Goal: Transaction & Acquisition: Purchase product/service

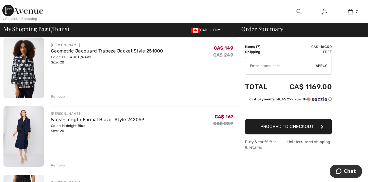
scroll to position [121, 0]
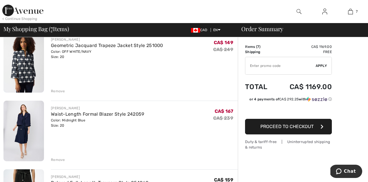
click at [22, 118] on img at bounding box center [23, 131] width 40 height 61
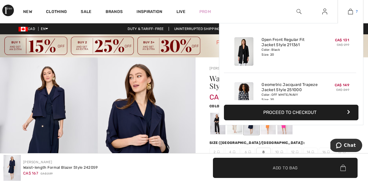
click at [351, 14] on img at bounding box center [350, 11] width 5 height 7
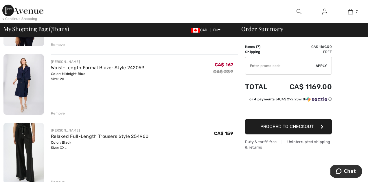
scroll to position [169, 0]
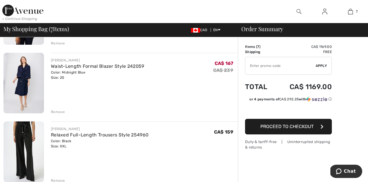
click at [55, 111] on div "Remove" at bounding box center [58, 112] width 14 height 5
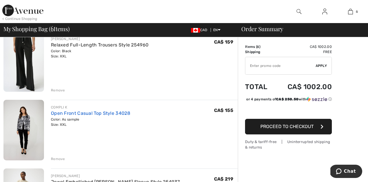
scroll to position [191, 0]
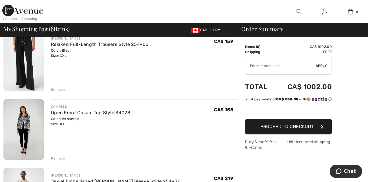
click at [24, 133] on img at bounding box center [23, 129] width 40 height 61
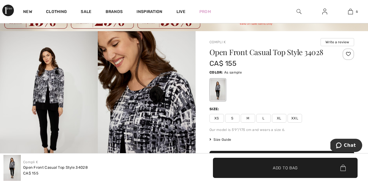
scroll to position [27, 0]
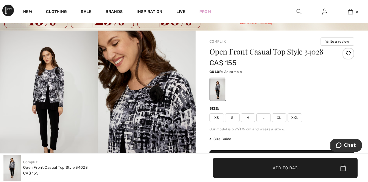
click at [223, 137] on span "Size Guide" at bounding box center [220, 139] width 22 height 5
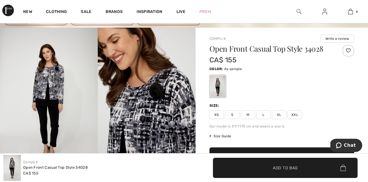
scroll to position [31, 0]
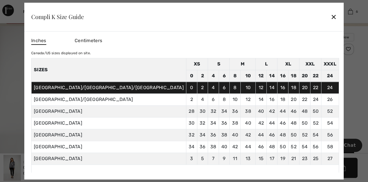
click at [330, 18] on div "✕" at bounding box center [333, 17] width 6 height 12
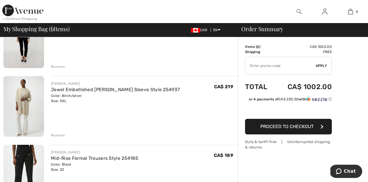
scroll to position [283, 0]
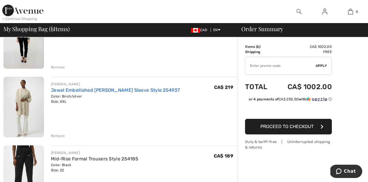
click at [103, 90] on link "Jewel Embellished Kimono Sleeve Style 254937" at bounding box center [115, 90] width 129 height 5
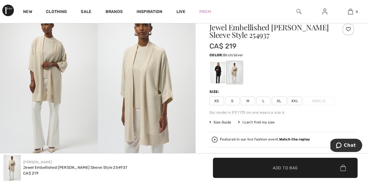
scroll to position [49, 0]
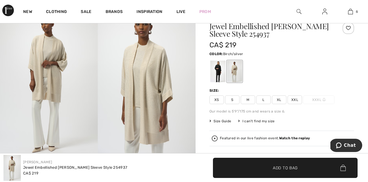
click at [44, 87] on img at bounding box center [49, 81] width 98 height 147
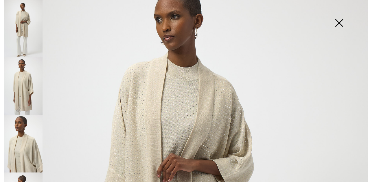
scroll to position [0, 0]
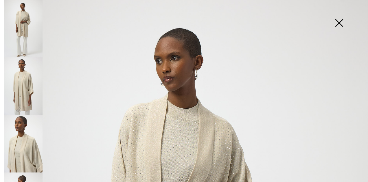
click at [340, 22] on img at bounding box center [338, 24] width 29 height 30
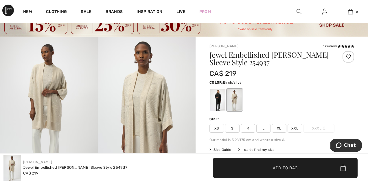
scroll to position [22, 0]
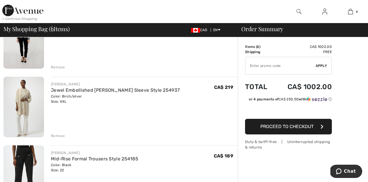
click at [59, 134] on div "Remove" at bounding box center [58, 136] width 14 height 5
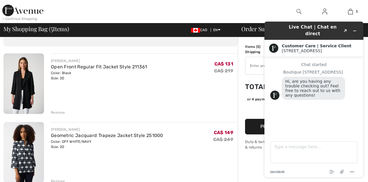
scroll to position [12, 0]
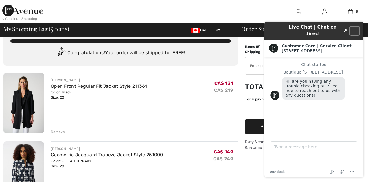
click at [356, 27] on button "Minimize widget" at bounding box center [354, 31] width 9 height 8
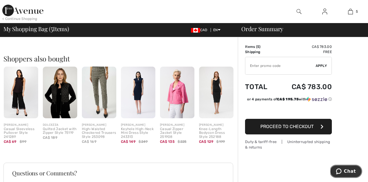
scroll to position [386, 0]
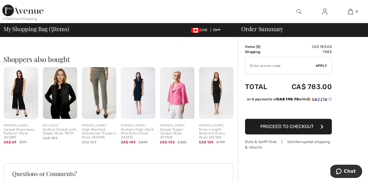
click at [24, 100] on img at bounding box center [21, 92] width 34 height 51
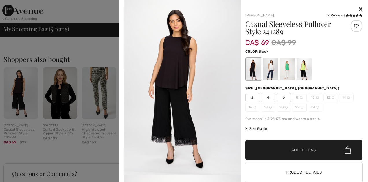
click at [359, 9] on icon at bounding box center [360, 9] width 3 height 5
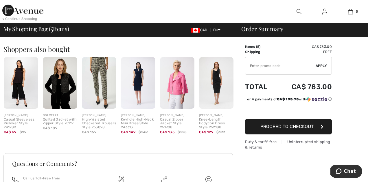
scroll to position [397, 0]
click at [101, 94] on img at bounding box center [99, 82] width 34 height 51
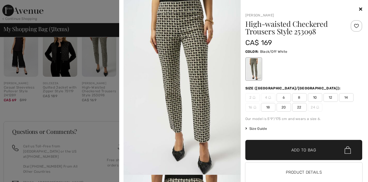
scroll to position [389, 0]
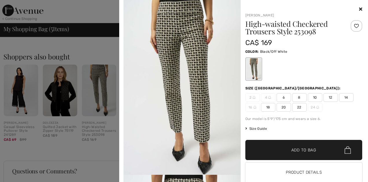
click at [360, 9] on icon at bounding box center [360, 9] width 3 height 5
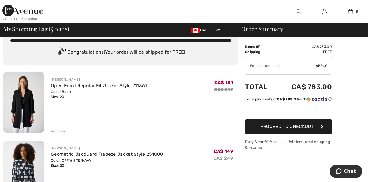
scroll to position [0, 0]
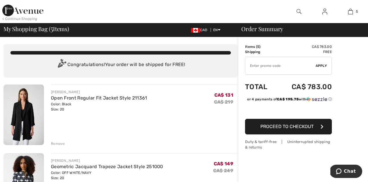
click at [12, 14] on img at bounding box center [22, 11] width 41 height 12
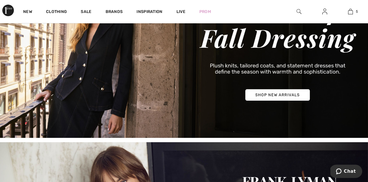
scroll to position [96, 0]
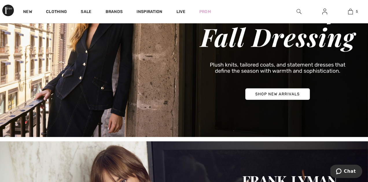
click at [256, 92] on img at bounding box center [184, 49] width 368 height 176
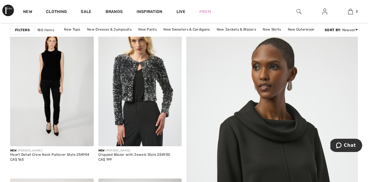
scroll to position [93, 0]
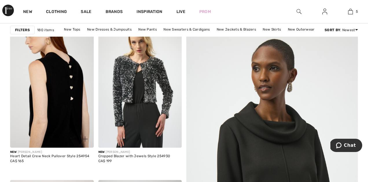
click at [65, 108] on img at bounding box center [52, 85] width 84 height 125
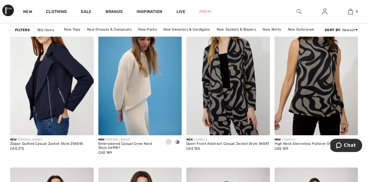
scroll to position [945, 0]
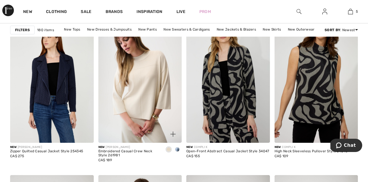
click at [137, 110] on img at bounding box center [140, 80] width 84 height 125
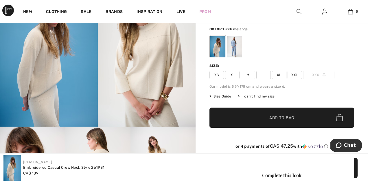
scroll to position [64, 0]
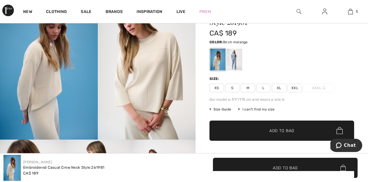
click at [295, 88] on span "XXL" at bounding box center [294, 88] width 14 height 9
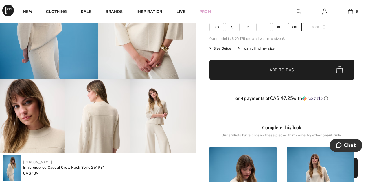
scroll to position [124, 0]
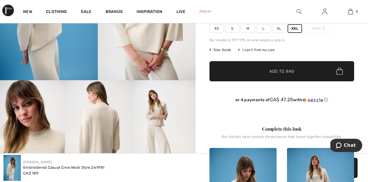
click at [251, 71] on span "✔ Added to Bag Add to Bag" at bounding box center [281, 71] width 144 height 20
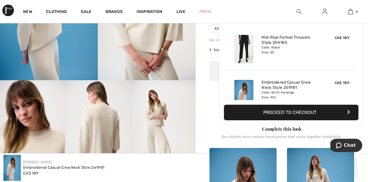
scroll to position [198, 0]
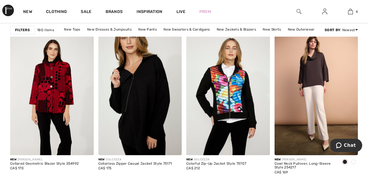
scroll to position [1792, 0]
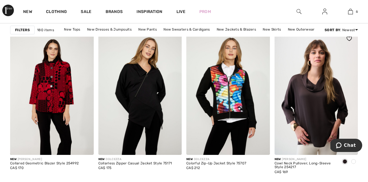
click at [311, 102] on img at bounding box center [316, 92] width 84 height 125
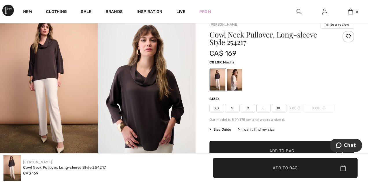
scroll to position [46, 0]
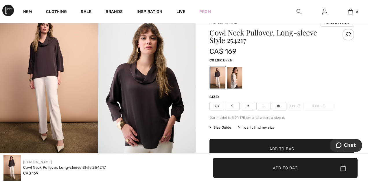
click at [234, 73] on div at bounding box center [234, 78] width 15 height 22
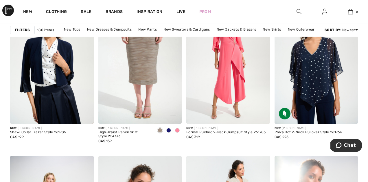
scroll to position [2238, 0]
click at [142, 83] on img at bounding box center [140, 61] width 84 height 125
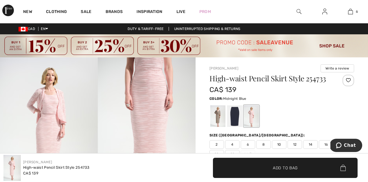
click at [233, 117] on div at bounding box center [234, 116] width 15 height 22
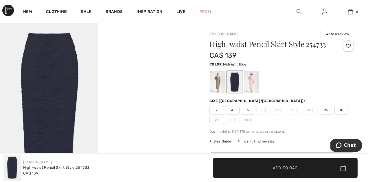
scroll to position [35, 0]
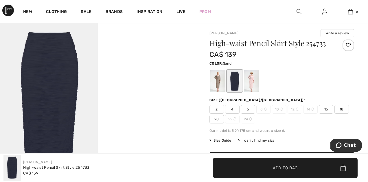
click at [215, 83] on div at bounding box center [217, 81] width 15 height 22
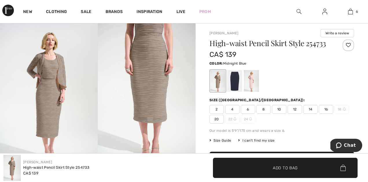
click at [236, 78] on div at bounding box center [234, 81] width 15 height 22
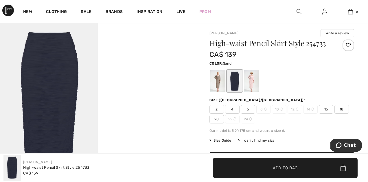
click at [210, 82] on div at bounding box center [217, 81] width 15 height 22
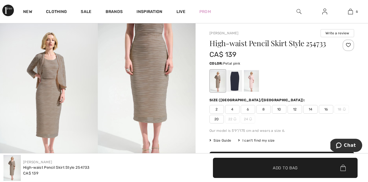
click at [254, 79] on div at bounding box center [251, 81] width 15 height 22
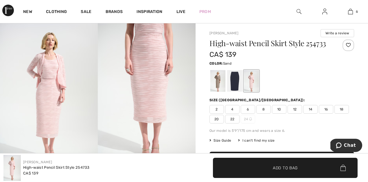
click at [216, 79] on div at bounding box center [217, 81] width 15 height 22
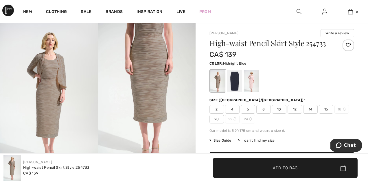
click at [231, 79] on div at bounding box center [234, 81] width 15 height 22
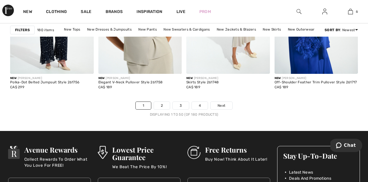
scroll to position [2449, 0]
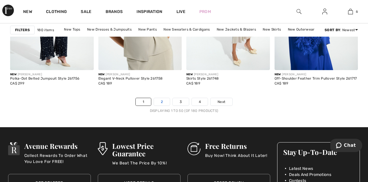
click at [165, 101] on link "2" at bounding box center [162, 102] width 16 height 8
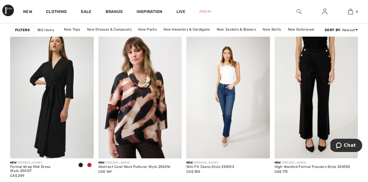
scroll to position [928, 0]
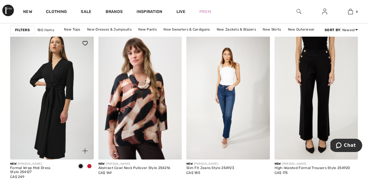
click at [90, 166] on span at bounding box center [89, 166] width 5 height 5
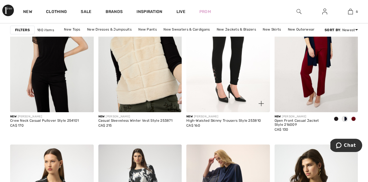
scroll to position [2092, 0]
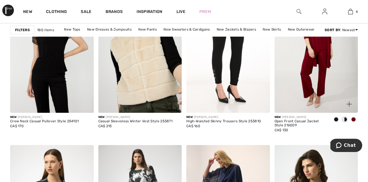
click at [315, 87] on img at bounding box center [316, 50] width 84 height 125
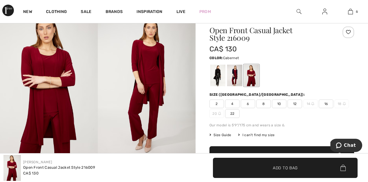
scroll to position [44, 0]
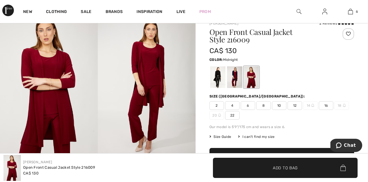
click at [232, 76] on div at bounding box center [234, 77] width 15 height 22
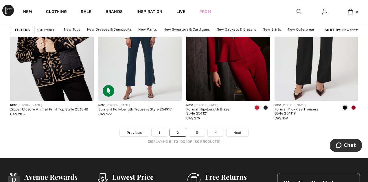
scroll to position [2420, 0]
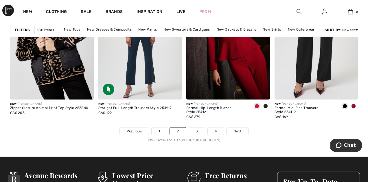
click at [196, 129] on link "3" at bounding box center [197, 132] width 16 height 8
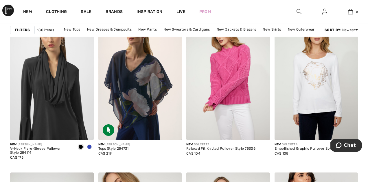
scroll to position [962, 0]
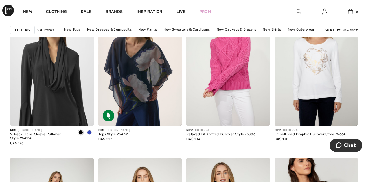
click at [90, 132] on span at bounding box center [89, 132] width 5 height 5
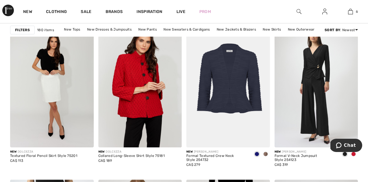
scroll to position [2060, 0]
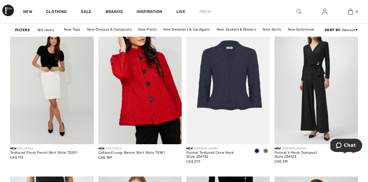
click at [151, 116] on img at bounding box center [140, 82] width 84 height 125
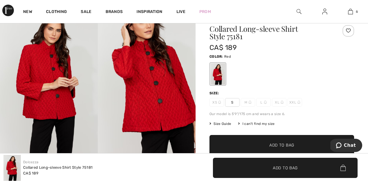
scroll to position [50, 0]
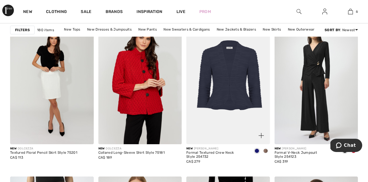
click at [225, 84] on img at bounding box center [228, 82] width 84 height 125
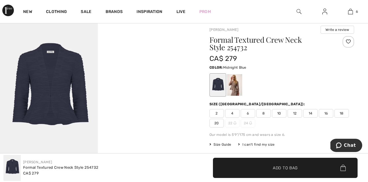
scroll to position [52, 0]
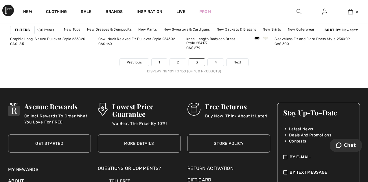
scroll to position [2495, 0]
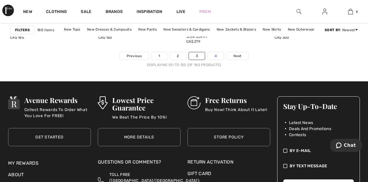
click at [212, 55] on link "4" at bounding box center [215, 56] width 16 height 8
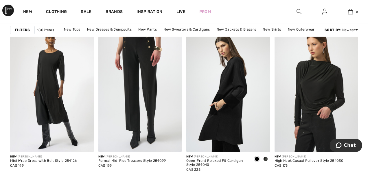
scroll to position [778, 0]
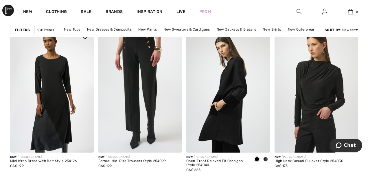
click at [47, 84] on img at bounding box center [52, 90] width 84 height 125
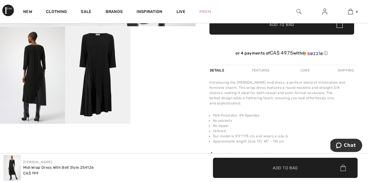
scroll to position [172, 0]
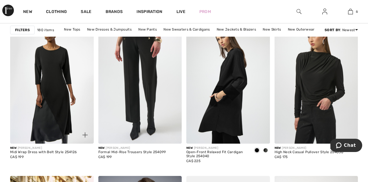
scroll to position [828, 0]
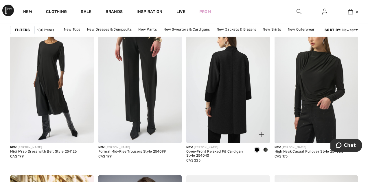
click at [220, 92] on img at bounding box center [228, 80] width 84 height 125
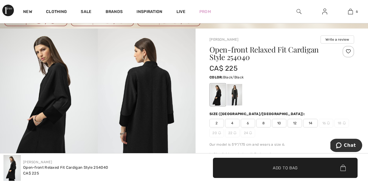
scroll to position [27, 0]
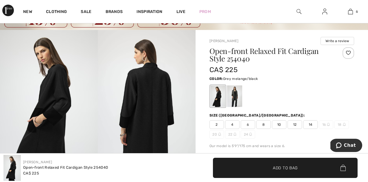
click at [231, 97] on div at bounding box center [234, 97] width 15 height 22
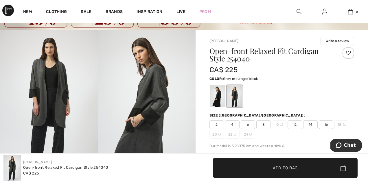
click at [216, 84] on div at bounding box center [281, 96] width 144 height 24
click at [218, 91] on div at bounding box center [217, 97] width 15 height 22
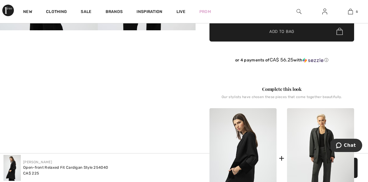
scroll to position [176, 0]
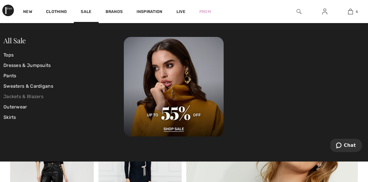
click at [15, 95] on link "Jackets & Blazers" at bounding box center [63, 97] width 120 height 10
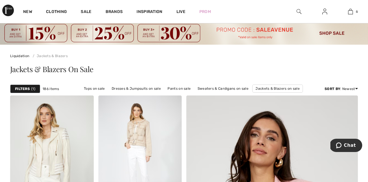
scroll to position [16, 0]
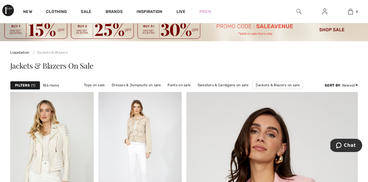
click at [26, 84] on strong "Filters" at bounding box center [22, 85] width 15 height 5
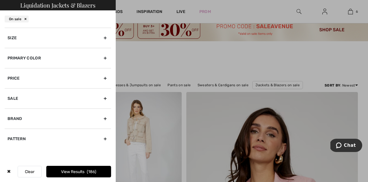
click at [105, 39] on div "Size" at bounding box center [58, 38] width 106 height 20
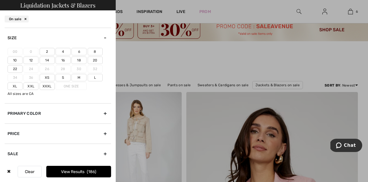
click at [14, 69] on label "22" at bounding box center [15, 69] width 15 height 8
click at [0, 0] on input"] "22" at bounding box center [0, 0] width 0 height 0
click at [94, 61] on label "20" at bounding box center [95, 61] width 15 height 8
click at [0, 0] on input"] "20" at bounding box center [0, 0] width 0 height 0
click at [32, 86] on label "Xxl" at bounding box center [30, 87] width 15 height 8
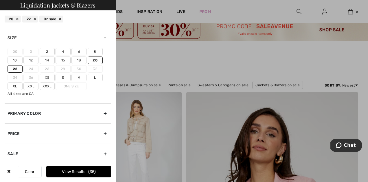
click at [0, 0] on input"] "Xxl" at bounding box center [0, 0] width 0 height 0
click at [73, 170] on button "View Results 49" at bounding box center [78, 172] width 65 height 12
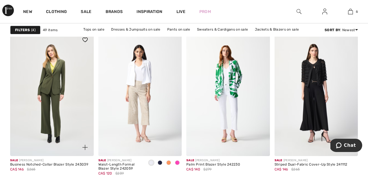
scroll to position [2201, 0]
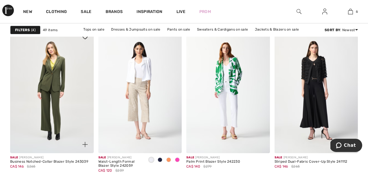
click at [67, 110] on img at bounding box center [52, 90] width 84 height 125
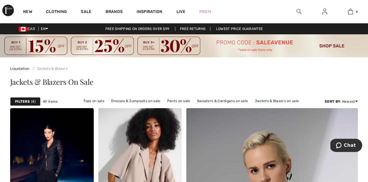
click at [26, 101] on strong "Filters" at bounding box center [22, 101] width 15 height 5
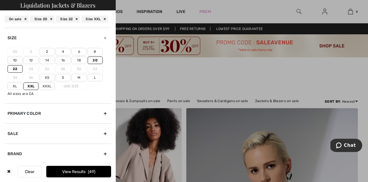
click at [25, 19] on div "On sale" at bounding box center [17, 19] width 24 height 7
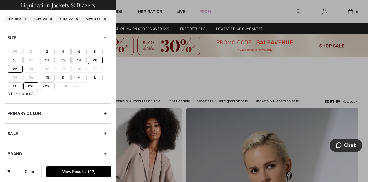
click at [168, 1] on div at bounding box center [184, 91] width 368 height 182
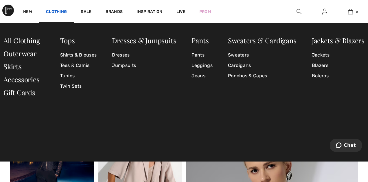
click at [62, 10] on link "Clothing" at bounding box center [56, 12] width 21 height 6
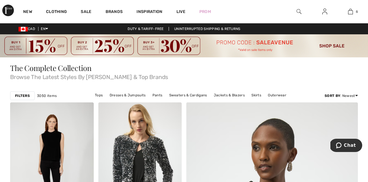
click at [27, 95] on strong "Filters" at bounding box center [22, 95] width 15 height 5
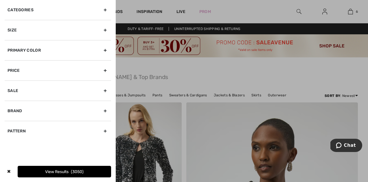
click at [104, 10] on div "Categories" at bounding box center [58, 10] width 106 height 20
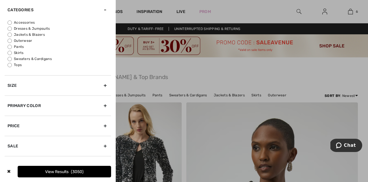
click at [104, 10] on div "Categories" at bounding box center [58, 10] width 106 height 20
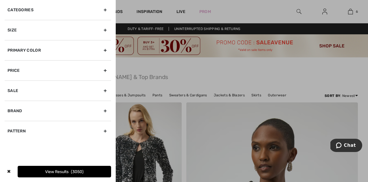
click at [107, 31] on div "Size" at bounding box center [58, 30] width 106 height 20
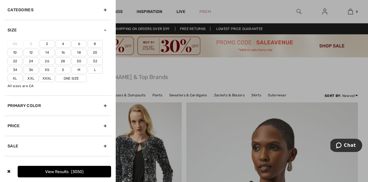
click at [95, 53] on label "20" at bounding box center [95, 53] width 15 height 8
click at [0, 0] on input"] "20" at bounding box center [0, 0] width 0 height 0
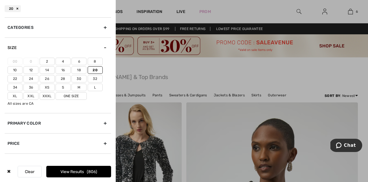
click at [17, 77] on label "22" at bounding box center [15, 79] width 15 height 8
click at [0, 0] on input"] "22" at bounding box center [0, 0] width 0 height 0
click at [33, 96] on label "Xxl" at bounding box center [30, 96] width 15 height 8
click at [0, 0] on input"] "Xxl" at bounding box center [0, 0] width 0 height 0
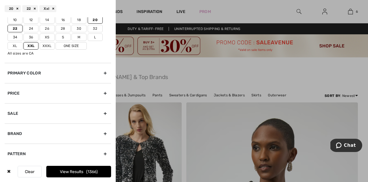
scroll to position [53, 0]
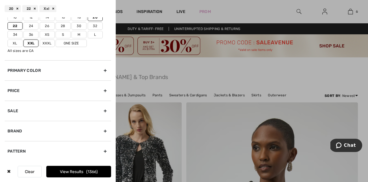
click at [72, 173] on button "View Results 1366" at bounding box center [78, 172] width 65 height 12
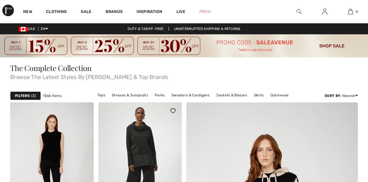
checkbox input "true"
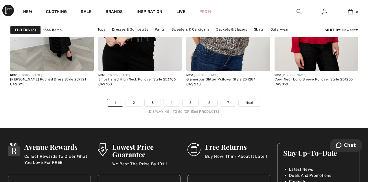
scroll to position [2443, 0]
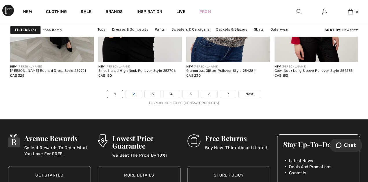
click at [134, 92] on link "2" at bounding box center [134, 94] width 16 height 8
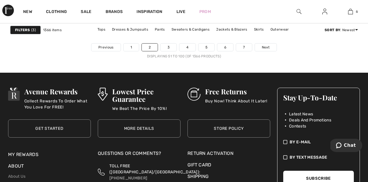
scroll to position [2473, 0]
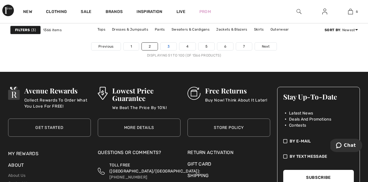
click at [168, 48] on link "3" at bounding box center [168, 47] width 16 height 8
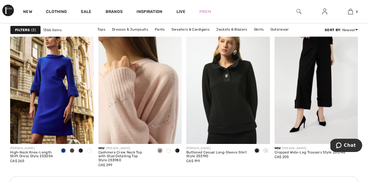
scroll to position [540, 0]
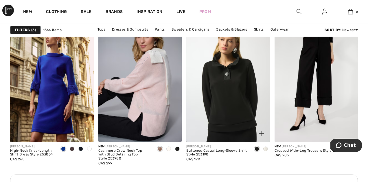
click at [265, 149] on span at bounding box center [265, 149] width 5 height 5
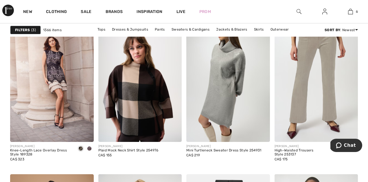
scroll to position [915, 0]
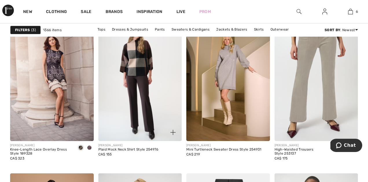
click at [140, 86] on img at bounding box center [140, 78] width 84 height 125
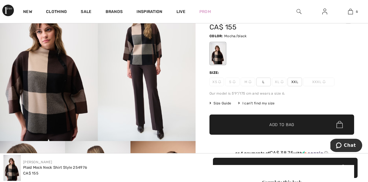
scroll to position [64, 0]
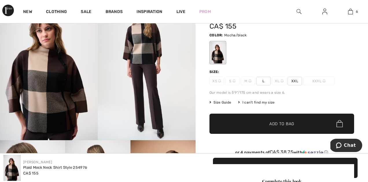
click at [51, 101] on img at bounding box center [49, 67] width 98 height 147
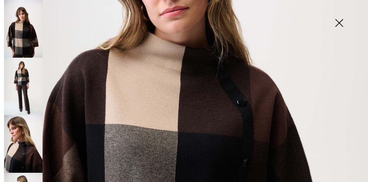
scroll to position [183, 0]
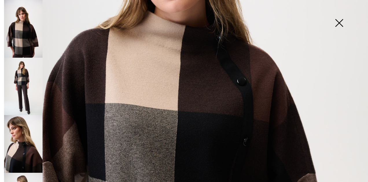
click at [335, 23] on img at bounding box center [338, 24] width 29 height 30
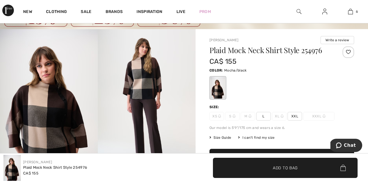
scroll to position [30, 0]
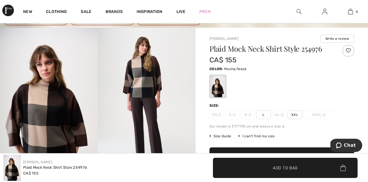
click at [293, 114] on span "XXL" at bounding box center [294, 115] width 14 height 9
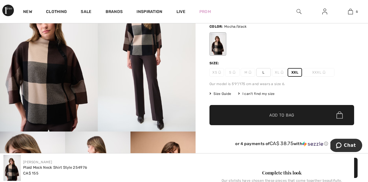
scroll to position [75, 0]
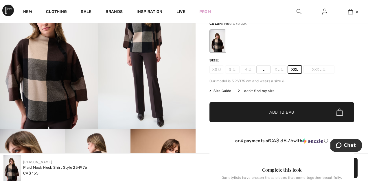
click at [289, 106] on span "✔ Added to Bag Add to Bag" at bounding box center [281, 112] width 144 height 20
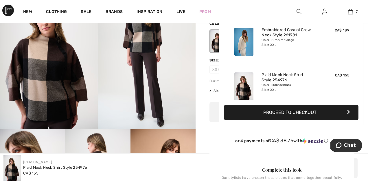
scroll to position [243, 0]
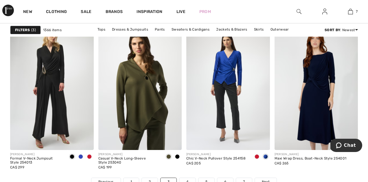
scroll to position [2335, 0]
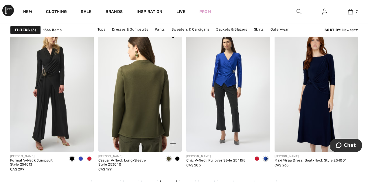
click at [139, 101] on img at bounding box center [140, 89] width 84 height 125
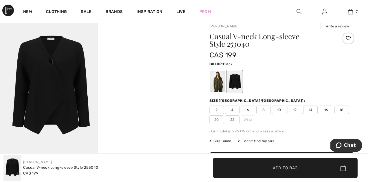
scroll to position [49, 0]
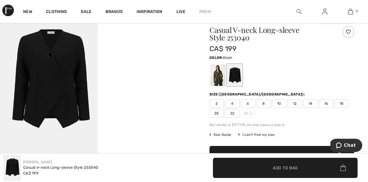
click at [214, 80] on div at bounding box center [217, 75] width 15 height 22
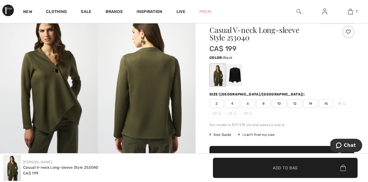
click at [234, 79] on div at bounding box center [234, 75] width 15 height 22
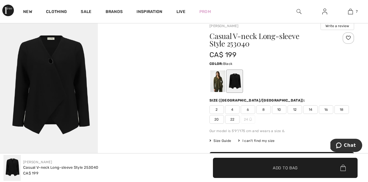
scroll to position [34, 0]
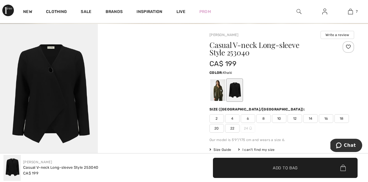
click at [215, 89] on div at bounding box center [217, 90] width 15 height 22
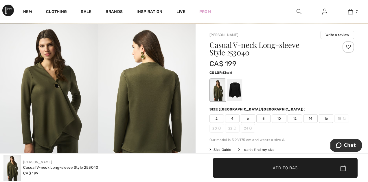
click at [243, 90] on div at bounding box center [281, 90] width 144 height 24
click at [231, 92] on div at bounding box center [234, 90] width 15 height 22
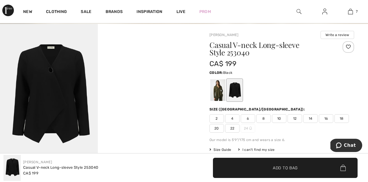
click at [232, 129] on span "22" at bounding box center [232, 128] width 14 height 9
click at [239, 171] on span "✔ Added to Bag Add to Bag" at bounding box center [285, 168] width 144 height 20
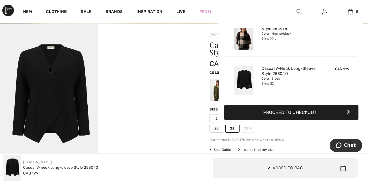
scroll to position [288, 0]
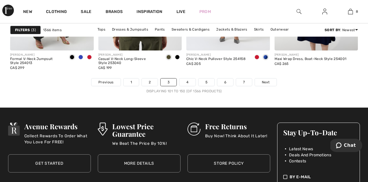
scroll to position [2438, 0]
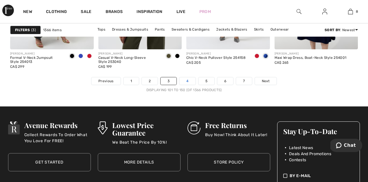
click at [186, 81] on link "4" at bounding box center [187, 81] width 16 height 8
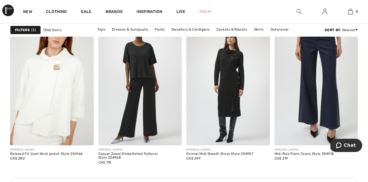
scroll to position [542, 0]
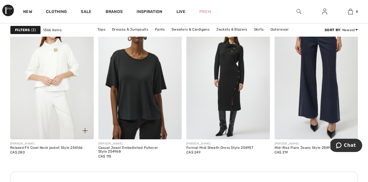
click at [39, 111] on img at bounding box center [52, 76] width 84 height 125
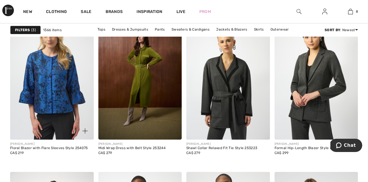
scroll to position [917, 0]
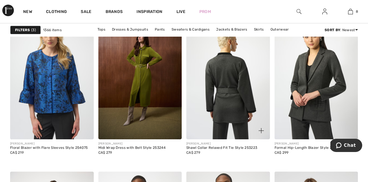
click at [229, 100] on img at bounding box center [228, 76] width 84 height 125
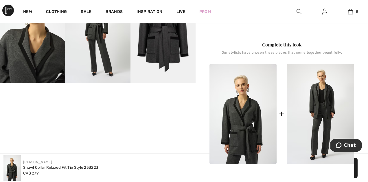
scroll to position [219, 0]
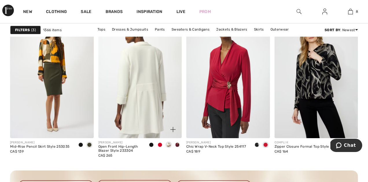
scroll to position [1078, 0]
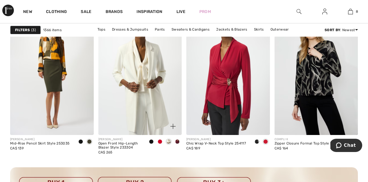
click at [153, 142] on span at bounding box center [151, 142] width 5 height 5
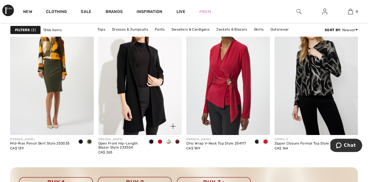
click at [160, 141] on span at bounding box center [159, 142] width 5 height 5
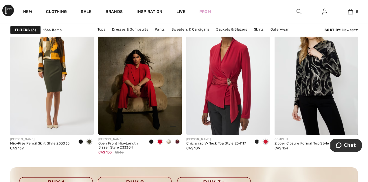
click at [169, 142] on span at bounding box center [168, 142] width 5 height 5
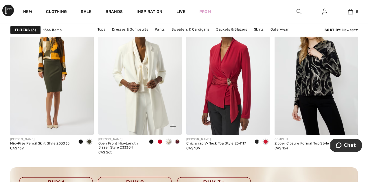
click at [177, 142] on span at bounding box center [177, 142] width 5 height 5
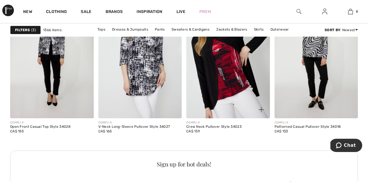
scroll to position [1799, 0]
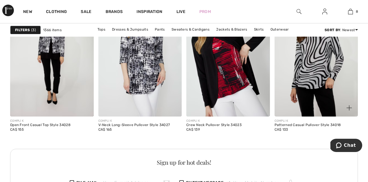
click at [324, 71] on img at bounding box center [316, 54] width 84 height 125
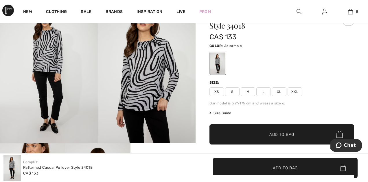
scroll to position [61, 0]
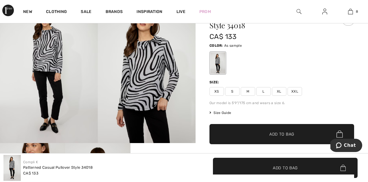
click at [297, 90] on span "XXL" at bounding box center [294, 91] width 14 height 9
click at [279, 129] on span "✔ Added to Bag Add to Bag" at bounding box center [281, 134] width 144 height 20
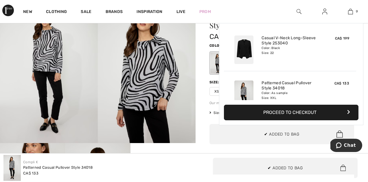
scroll to position [333, 0]
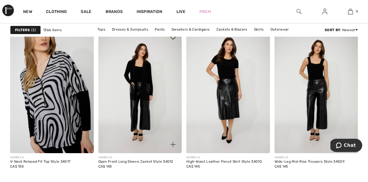
scroll to position [2020, 0]
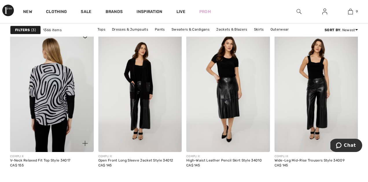
click at [62, 117] on img at bounding box center [52, 89] width 84 height 125
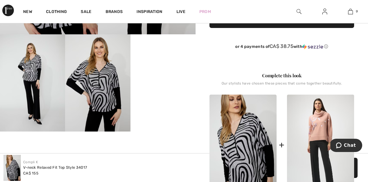
scroll to position [200, 0]
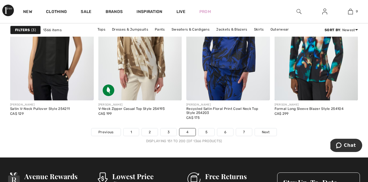
scroll to position [2388, 0]
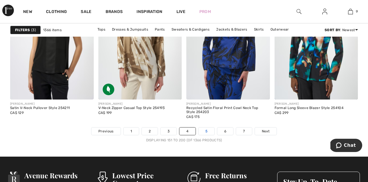
click at [207, 130] on link "5" at bounding box center [206, 132] width 16 height 8
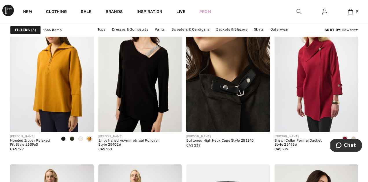
scroll to position [1625, 0]
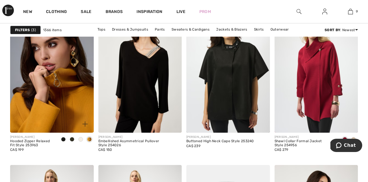
click at [52, 111] on img at bounding box center [52, 70] width 84 height 125
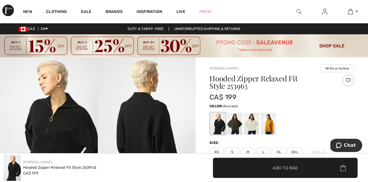
click at [237, 121] on div at bounding box center [234, 124] width 15 height 22
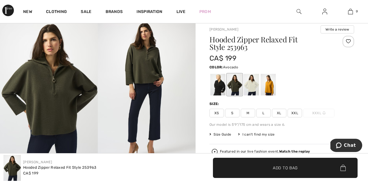
scroll to position [40, 0]
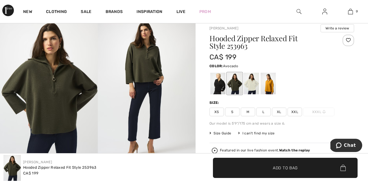
click at [296, 112] on span "XXL" at bounding box center [294, 112] width 14 height 9
click at [291, 165] on span "Add to Bag" at bounding box center [285, 168] width 25 height 6
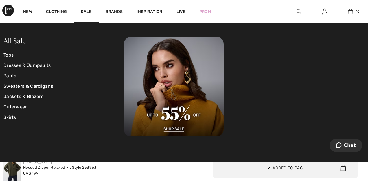
scroll to position [379, 0]
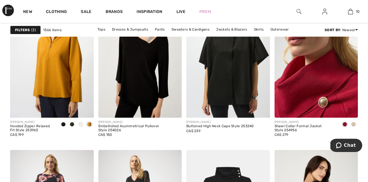
scroll to position [1642, 0]
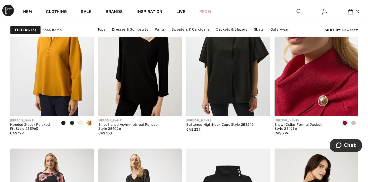
click at [293, 88] on img at bounding box center [316, 53] width 84 height 125
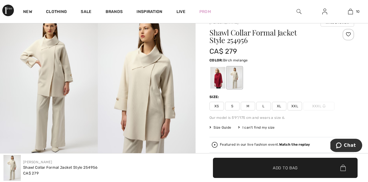
scroll to position [47, 0]
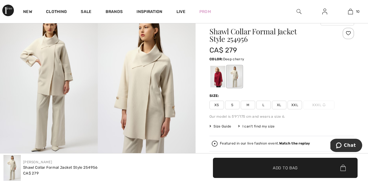
click at [217, 75] on div at bounding box center [217, 77] width 15 height 22
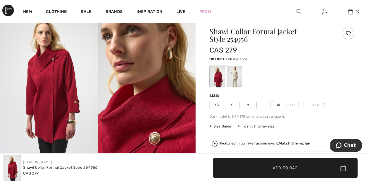
click at [237, 73] on div at bounding box center [234, 77] width 15 height 22
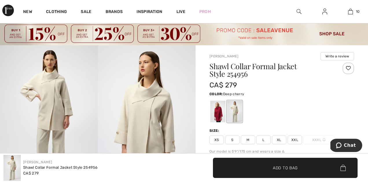
scroll to position [56, 0]
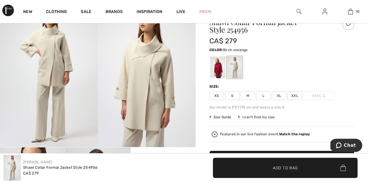
click at [291, 96] on span "XXL" at bounding box center [294, 96] width 14 height 9
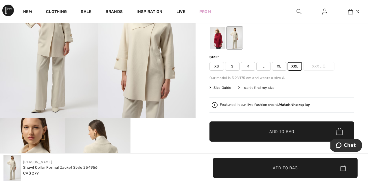
scroll to position [86, 0]
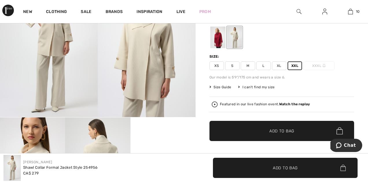
click at [275, 126] on span "✔ Added to Bag Add to Bag" at bounding box center [281, 131] width 144 height 20
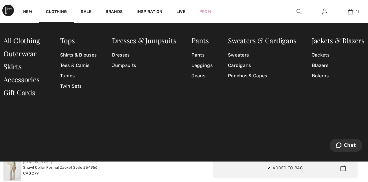
scroll to position [424, 0]
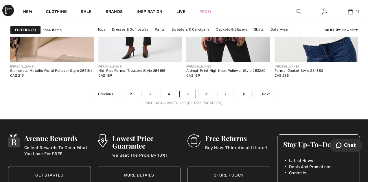
scroll to position [2426, 0]
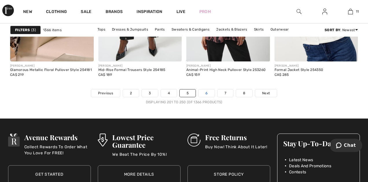
click at [207, 95] on link "6" at bounding box center [206, 94] width 16 height 8
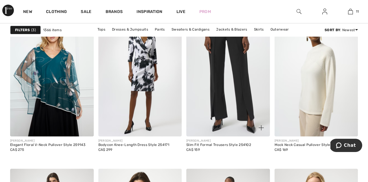
scroll to position [920, 0]
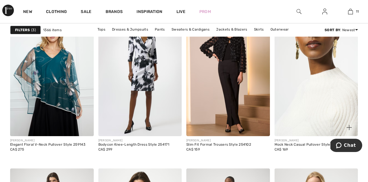
click at [330, 91] on img at bounding box center [316, 73] width 84 height 125
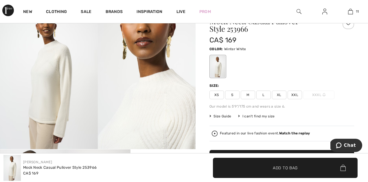
scroll to position [53, 0]
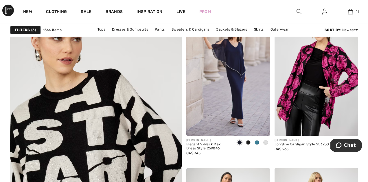
scroll to position [1307, 0]
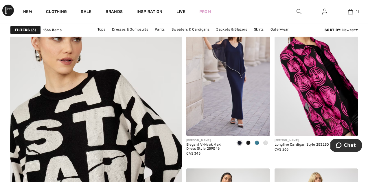
click at [303, 97] on img at bounding box center [316, 74] width 84 height 125
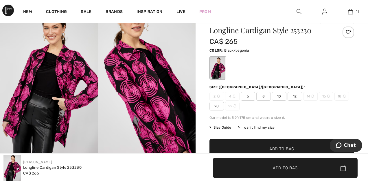
scroll to position [54, 0]
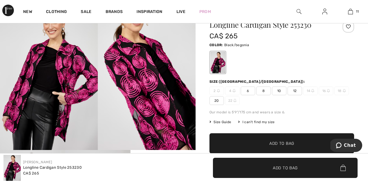
click at [131, 121] on img at bounding box center [147, 77] width 98 height 147
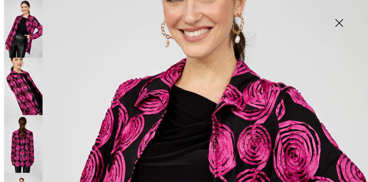
scroll to position [76, 0]
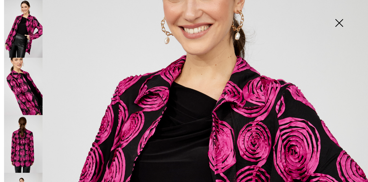
click at [339, 27] on img at bounding box center [338, 24] width 29 height 30
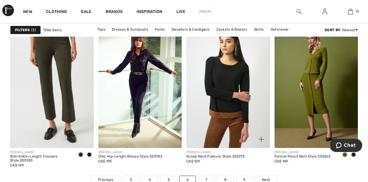
scroll to position [2338, 0]
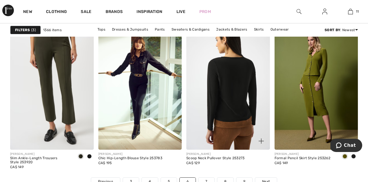
click at [222, 110] on img at bounding box center [228, 87] width 84 height 125
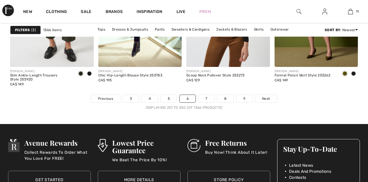
scroll to position [2421, 0]
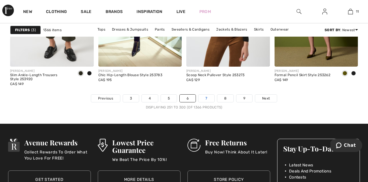
click at [206, 98] on link "7" at bounding box center [206, 99] width 16 height 8
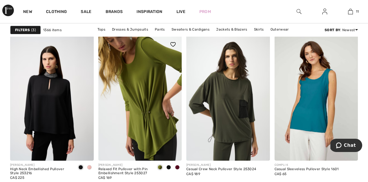
scroll to position [365, 0]
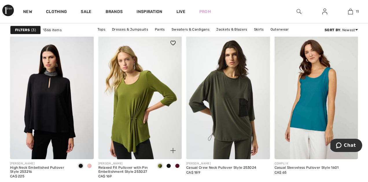
click at [170, 166] on span at bounding box center [168, 166] width 5 height 5
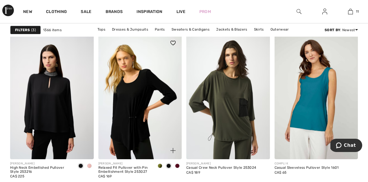
click at [177, 166] on span at bounding box center [177, 166] width 5 height 5
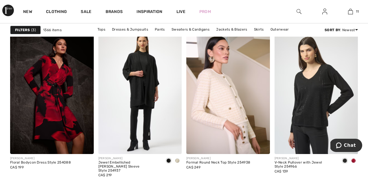
scroll to position [1061, 0]
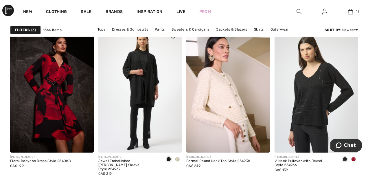
click at [176, 159] on span at bounding box center [177, 159] width 5 height 5
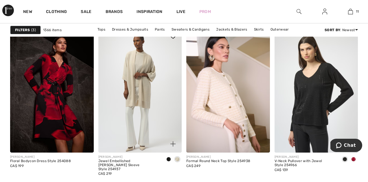
click at [170, 160] on span at bounding box center [168, 159] width 5 height 5
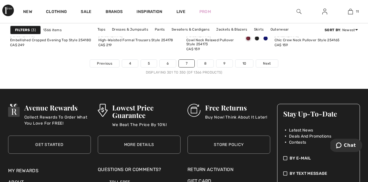
scroll to position [2459, 0]
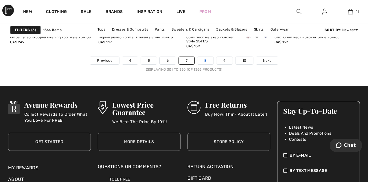
click at [208, 60] on link "8" at bounding box center [205, 61] width 16 height 8
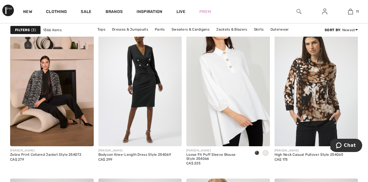
scroll to position [379, 0]
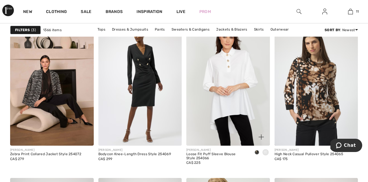
click at [257, 153] on span at bounding box center [256, 152] width 5 height 5
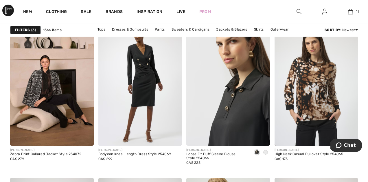
click at [233, 99] on img at bounding box center [228, 83] width 84 height 125
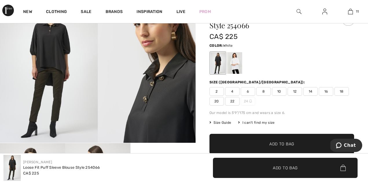
scroll to position [60, 0]
click at [231, 99] on span "22" at bounding box center [232, 101] width 14 height 9
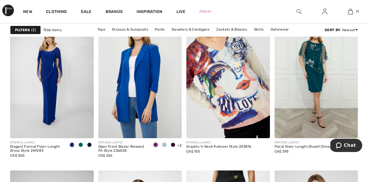
scroll to position [2036, 0]
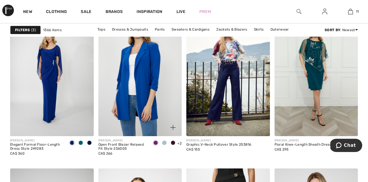
click at [155, 142] on span at bounding box center [155, 143] width 5 height 5
click at [166, 143] on div at bounding box center [164, 144] width 9 height 10
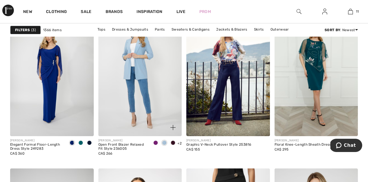
click at [155, 142] on span at bounding box center [155, 143] width 5 height 5
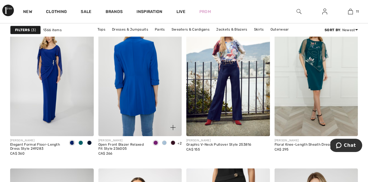
click at [141, 104] on img at bounding box center [140, 74] width 84 height 125
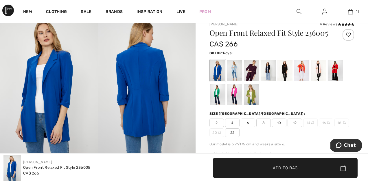
scroll to position [44, 0]
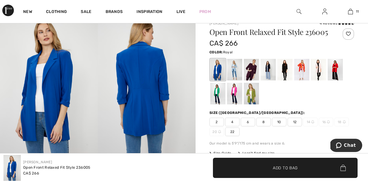
click at [233, 133] on span "22" at bounding box center [232, 132] width 14 height 9
click at [236, 67] on div at bounding box center [234, 70] width 15 height 22
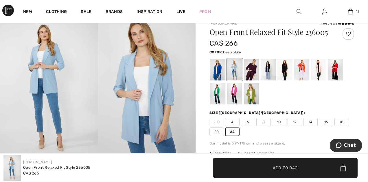
click at [255, 72] on div at bounding box center [251, 70] width 15 height 22
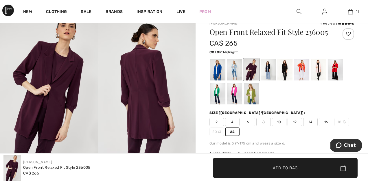
click at [267, 68] on div at bounding box center [267, 70] width 15 height 22
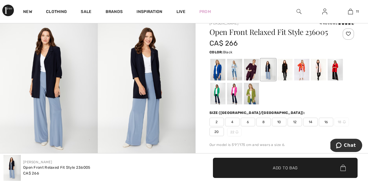
click at [282, 68] on div at bounding box center [284, 70] width 15 height 22
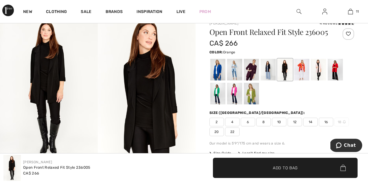
click at [301, 70] on div at bounding box center [301, 70] width 15 height 22
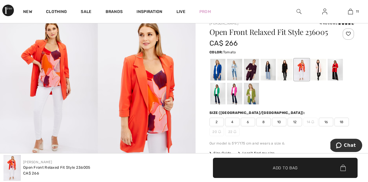
click at [335, 73] on div at bounding box center [334, 70] width 15 height 22
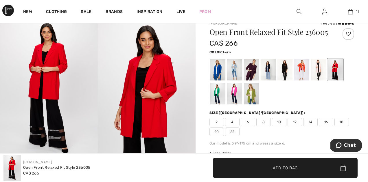
click at [249, 92] on div at bounding box center [251, 94] width 15 height 22
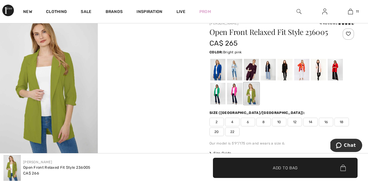
click at [235, 94] on div at bounding box center [234, 94] width 15 height 22
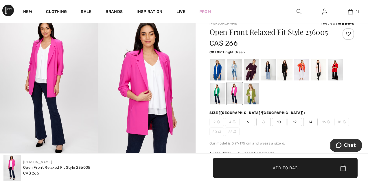
click at [214, 94] on div at bounding box center [217, 94] width 15 height 22
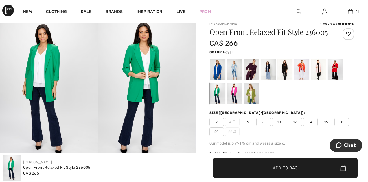
click at [218, 71] on div at bounding box center [217, 70] width 15 height 22
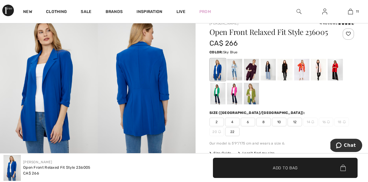
click at [233, 71] on div at bounding box center [234, 70] width 15 height 22
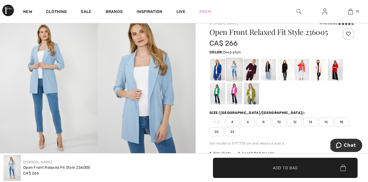
click at [253, 71] on div at bounding box center [251, 70] width 15 height 22
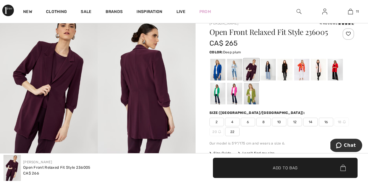
click at [236, 132] on span "22" at bounding box center [232, 132] width 14 height 9
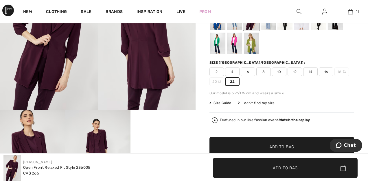
scroll to position [94, 0]
click at [262, 173] on span "✔ Added to Bag Add to Bag" at bounding box center [285, 168] width 144 height 20
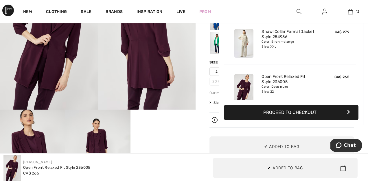
scroll to position [469, 0]
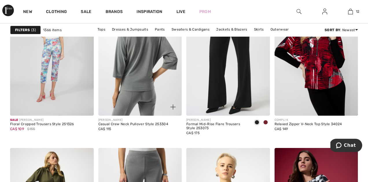
scroll to position [2227, 0]
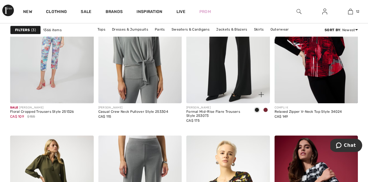
click at [267, 111] on span at bounding box center [265, 110] width 5 height 5
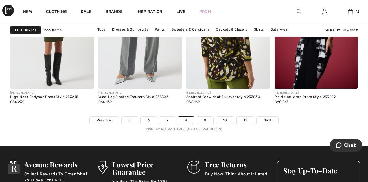
scroll to position [2400, 0]
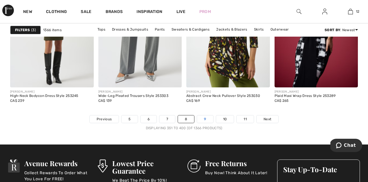
click at [201, 118] on link "9" at bounding box center [205, 120] width 16 height 8
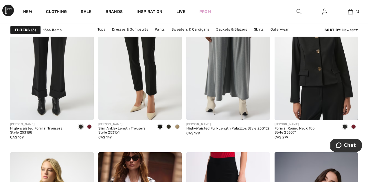
scroll to position [780, 0]
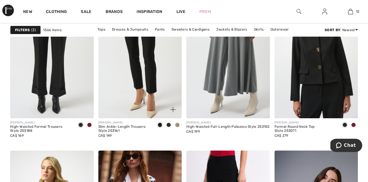
click at [178, 125] on span at bounding box center [177, 125] width 5 height 5
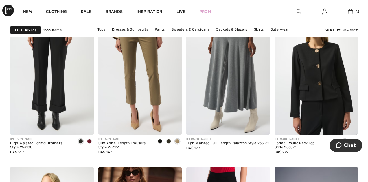
scroll to position [766, 0]
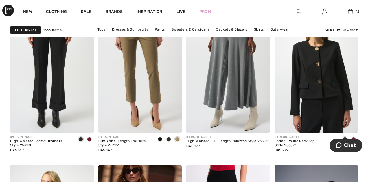
click at [169, 139] on span at bounding box center [168, 139] width 5 height 5
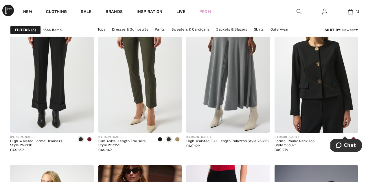
click at [162, 141] on div at bounding box center [159, 140] width 9 height 10
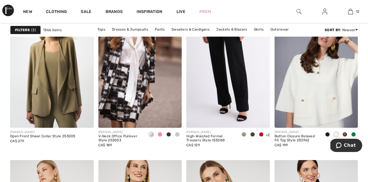
scroll to position [921, 0]
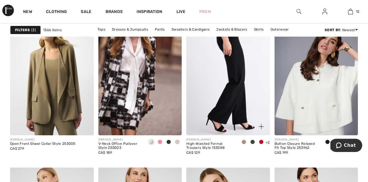
click at [212, 99] on img at bounding box center [228, 72] width 84 height 125
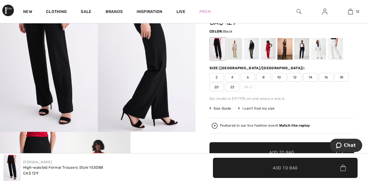
scroll to position [73, 0]
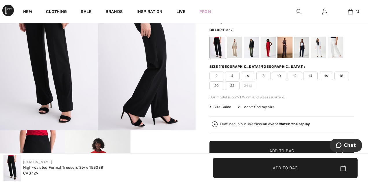
click at [229, 86] on span "22" at bounding box center [232, 85] width 14 height 9
click at [235, 45] on div at bounding box center [234, 48] width 15 height 22
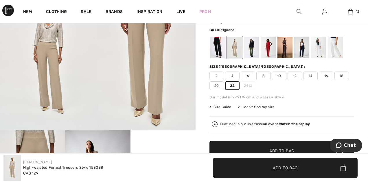
click at [247, 47] on div at bounding box center [251, 48] width 15 height 22
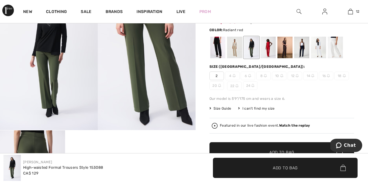
click at [267, 49] on div at bounding box center [267, 48] width 15 height 22
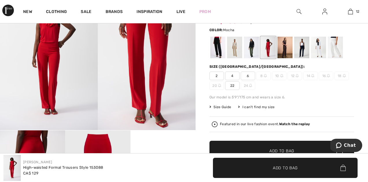
click at [279, 50] on div at bounding box center [284, 48] width 15 height 22
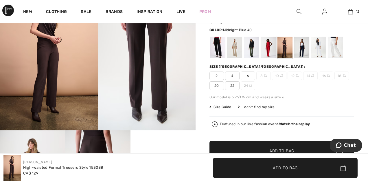
click at [298, 51] on div at bounding box center [301, 48] width 15 height 22
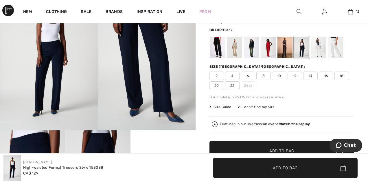
click at [219, 43] on div at bounding box center [217, 48] width 15 height 22
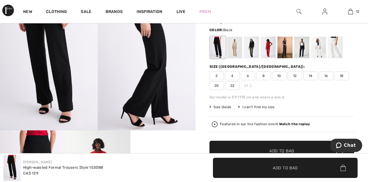
click at [228, 88] on span "22" at bounding box center [232, 85] width 14 height 9
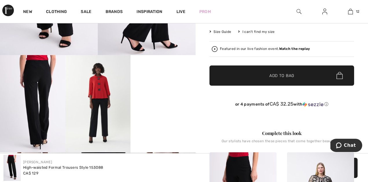
scroll to position [150, 0]
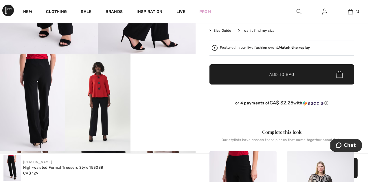
click at [254, 81] on span "✔ Added to Bag Add to Bag" at bounding box center [281, 74] width 144 height 20
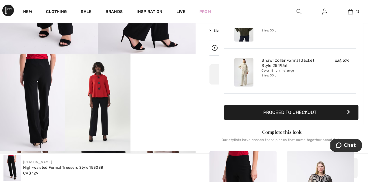
scroll to position [514, 0]
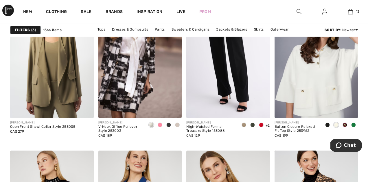
scroll to position [936, 0]
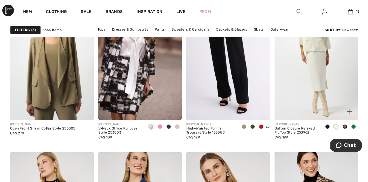
click at [326, 79] on img at bounding box center [316, 57] width 84 height 125
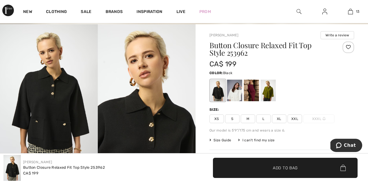
scroll to position [36, 0]
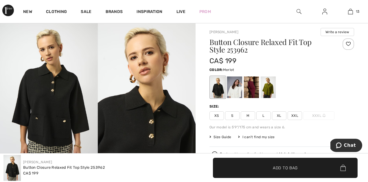
click at [250, 87] on div at bounding box center [251, 88] width 15 height 22
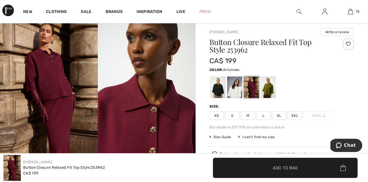
click at [269, 88] on div at bounding box center [267, 88] width 15 height 22
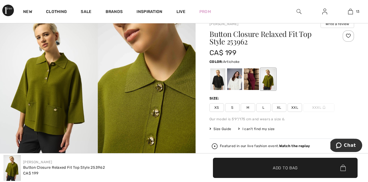
scroll to position [49, 0]
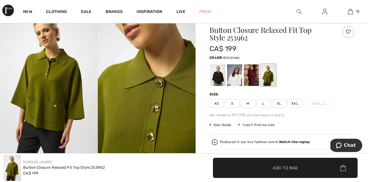
click at [285, 103] on span "XL" at bounding box center [279, 103] width 14 height 9
click at [296, 103] on span "XXL" at bounding box center [294, 103] width 14 height 9
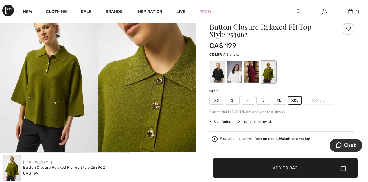
click at [274, 165] on span "Add to Bag" at bounding box center [285, 168] width 25 height 6
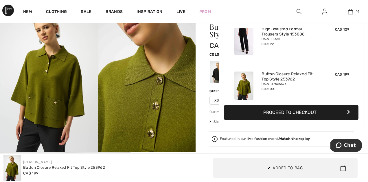
scroll to position [559, 0]
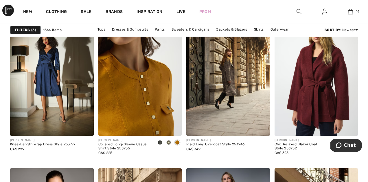
scroll to position [1623, 0]
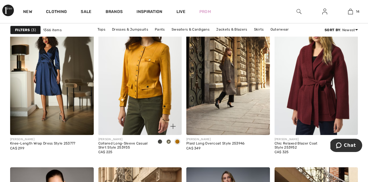
click at [167, 142] on span at bounding box center [168, 142] width 5 height 5
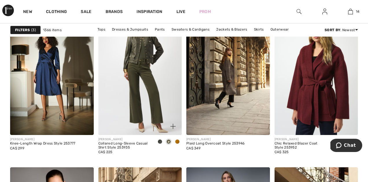
click at [161, 142] on span at bounding box center [159, 142] width 5 height 5
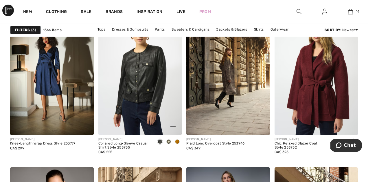
click at [170, 142] on span at bounding box center [168, 142] width 5 height 5
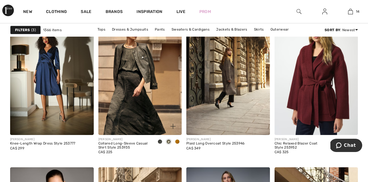
click at [152, 93] on img at bounding box center [140, 72] width 84 height 125
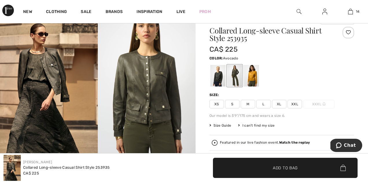
scroll to position [49, 0]
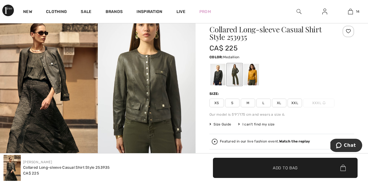
click at [255, 72] on div at bounding box center [251, 75] width 15 height 22
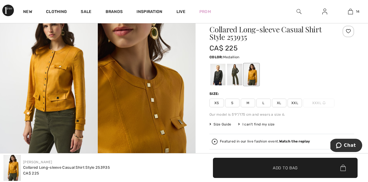
click at [291, 103] on span "XXL" at bounding box center [294, 103] width 14 height 9
click at [233, 77] on div at bounding box center [234, 75] width 15 height 22
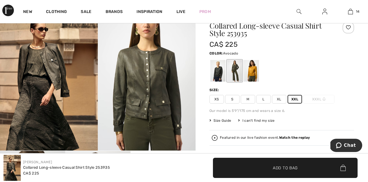
scroll to position [53, 0]
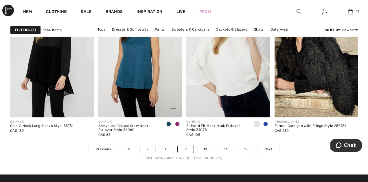
scroll to position [2372, 0]
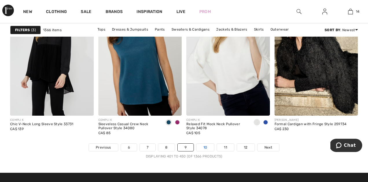
click at [208, 146] on link "10" at bounding box center [205, 148] width 18 height 8
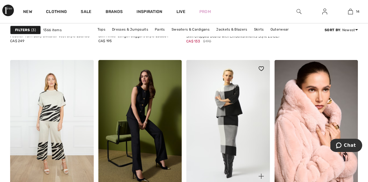
scroll to position [305, 0]
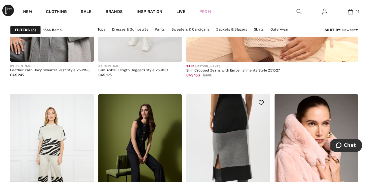
click at [233, 147] on img at bounding box center [228, 156] width 84 height 125
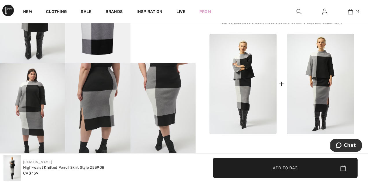
scroll to position [238, 0]
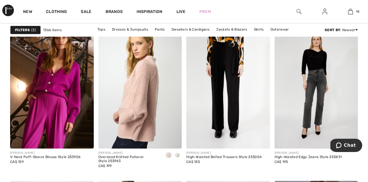
scroll to position [907, 0]
click at [177, 155] on span at bounding box center [177, 155] width 5 height 5
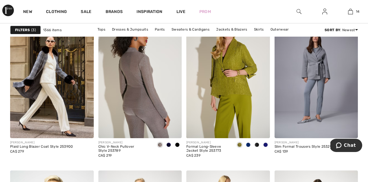
scroll to position [2033, 0]
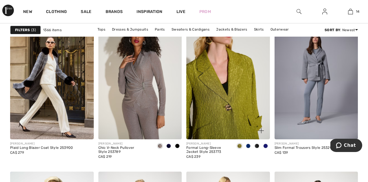
click at [229, 95] on img at bounding box center [228, 77] width 84 height 125
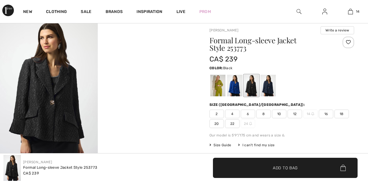
scroll to position [42, 0]
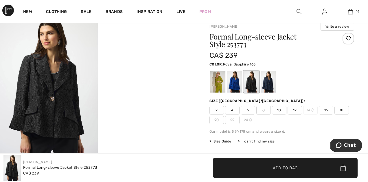
click at [235, 79] on div at bounding box center [234, 82] width 15 height 22
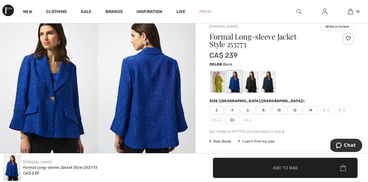
click at [249, 81] on div at bounding box center [251, 82] width 15 height 22
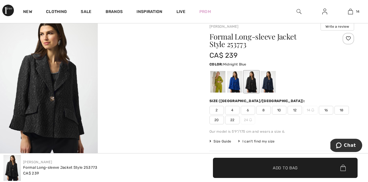
click at [268, 83] on div at bounding box center [267, 82] width 15 height 22
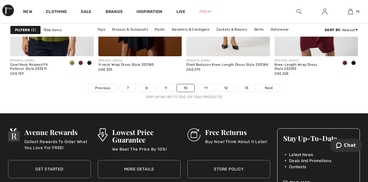
scroll to position [2431, 0]
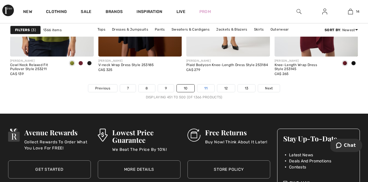
click at [205, 89] on link "11" at bounding box center [205, 89] width 17 height 8
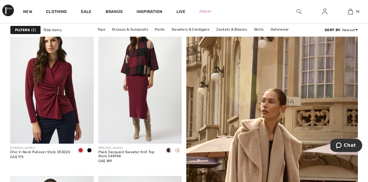
scroll to position [61, 0]
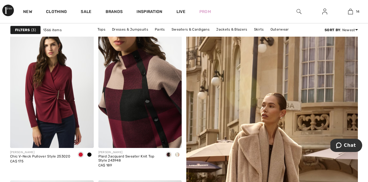
click at [115, 72] on img at bounding box center [140, 85] width 84 height 125
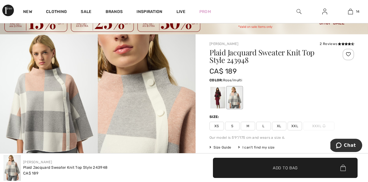
scroll to position [24, 0]
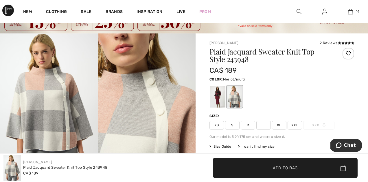
click at [216, 95] on div at bounding box center [217, 97] width 15 height 22
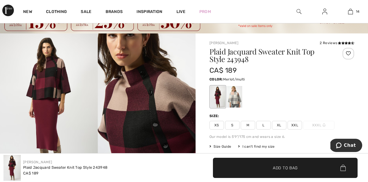
click at [294, 127] on span "XXL" at bounding box center [294, 125] width 14 height 9
click at [297, 164] on span "✔ Added to Bag Add to Bag" at bounding box center [285, 168] width 144 height 20
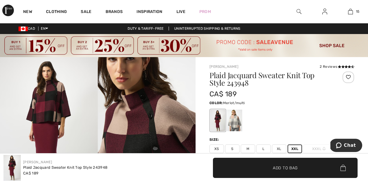
scroll to position [0, 0]
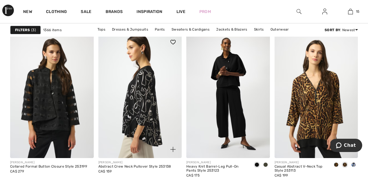
scroll to position [746, 0]
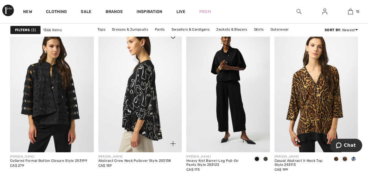
click at [136, 105] on img at bounding box center [140, 90] width 84 height 125
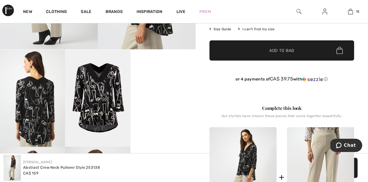
scroll to position [166, 0]
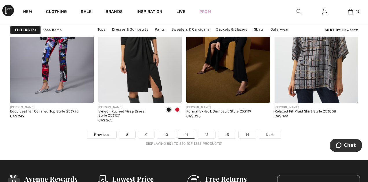
scroll to position [2391, 0]
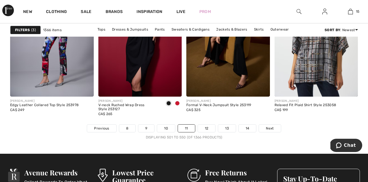
click at [204, 133] on nav "Previous 8 9 10 11 12 13 14 Next Displaying 501 to 550 (of 1366 products)" at bounding box center [183, 133] width 347 height 16
click at [205, 128] on link "12" at bounding box center [207, 129] width 18 height 8
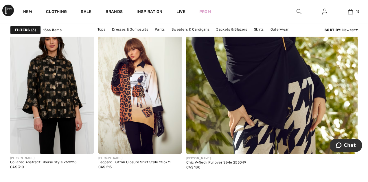
scroll to position [213, 0]
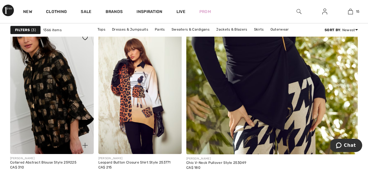
click at [47, 106] on img at bounding box center [52, 91] width 84 height 125
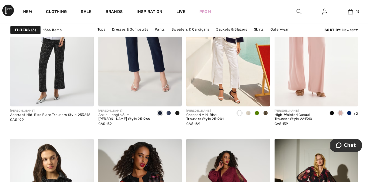
scroll to position [2066, 0]
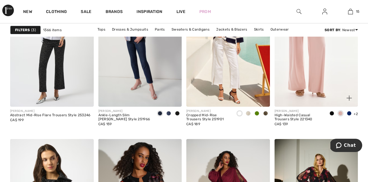
click at [331, 113] on span at bounding box center [331, 113] width 5 height 5
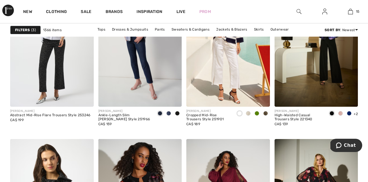
click at [349, 113] on span at bounding box center [348, 113] width 5 height 5
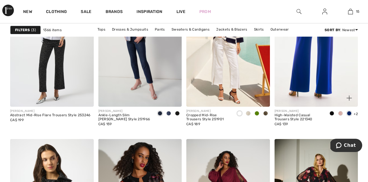
click at [322, 99] on img at bounding box center [316, 44] width 84 height 125
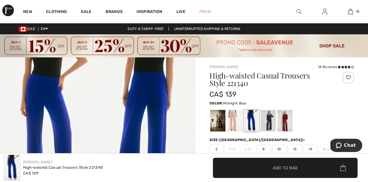
click at [264, 123] on div at bounding box center [267, 121] width 15 height 22
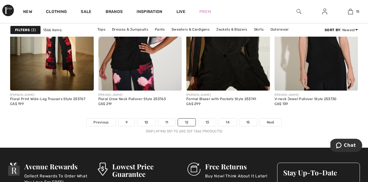
scroll to position [2403, 0]
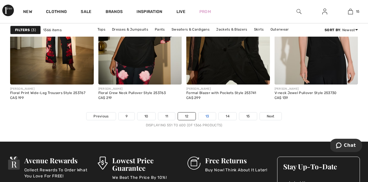
click at [209, 114] on link "13" at bounding box center [207, 117] width 18 height 8
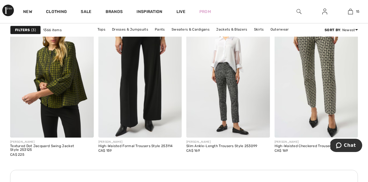
scroll to position [544, 0]
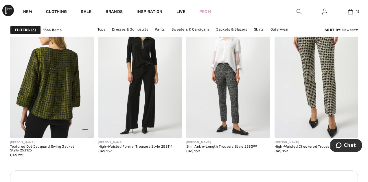
click at [42, 71] on img at bounding box center [52, 75] width 84 height 125
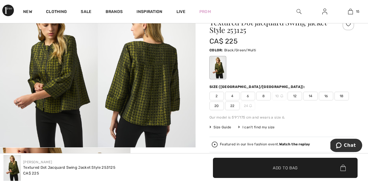
scroll to position [57, 0]
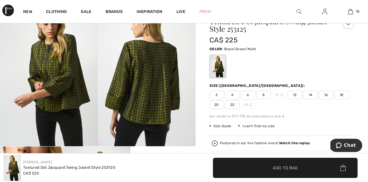
click at [231, 104] on span "22" at bounding box center [232, 105] width 14 height 9
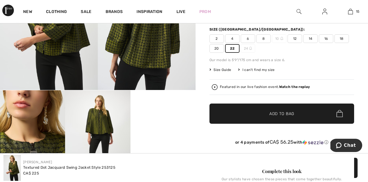
scroll to position [111, 0]
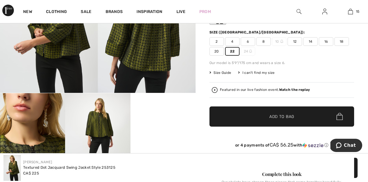
click at [233, 117] on span "✔ Added to Bag Add to Bag" at bounding box center [281, 117] width 144 height 20
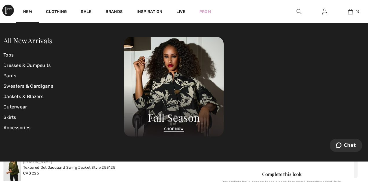
scroll to position [649, 0]
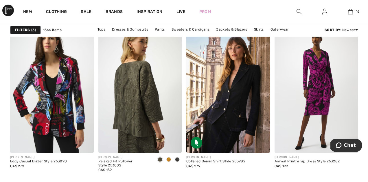
scroll to position [1608, 0]
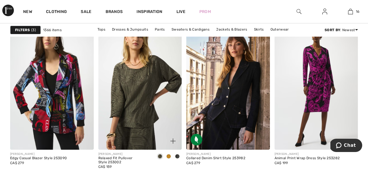
click at [168, 158] on span at bounding box center [168, 156] width 5 height 5
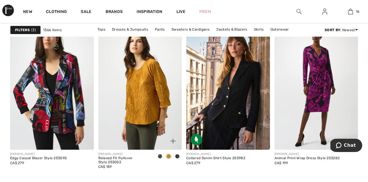
click at [177, 156] on span at bounding box center [177, 156] width 5 height 5
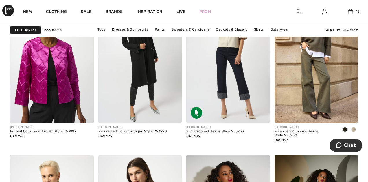
scroll to position [2208, 0]
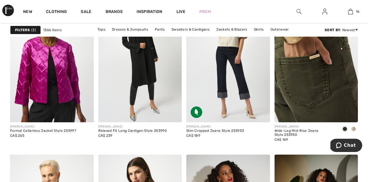
click at [301, 83] on img at bounding box center [316, 59] width 84 height 125
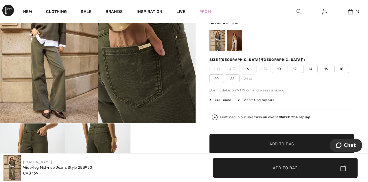
scroll to position [77, 0]
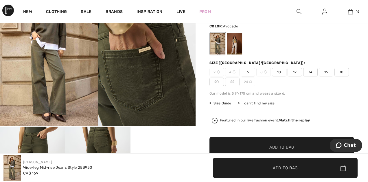
click at [232, 83] on span "22" at bounding box center [232, 82] width 14 height 9
click at [250, 144] on span "✔ Added to Bag Add to Bag" at bounding box center [281, 147] width 144 height 20
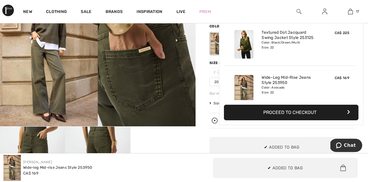
scroll to position [694, 0]
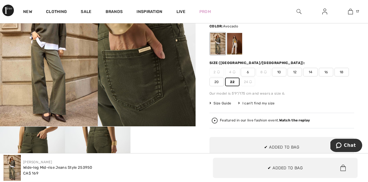
click at [242, 121] on div "Featured in our live fashion event. Watch the replay" at bounding box center [265, 121] width 90 height 4
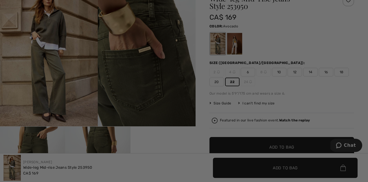
scroll to position [0, 0]
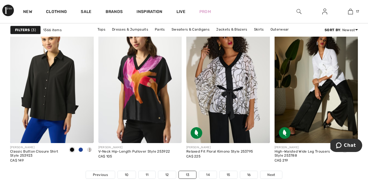
scroll to position [2368, 0]
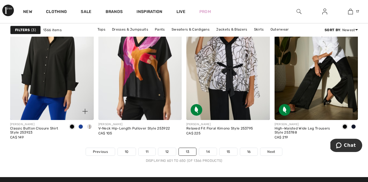
click at [90, 126] on span at bounding box center [89, 127] width 5 height 5
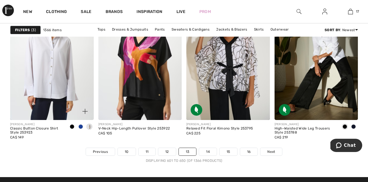
click at [81, 128] on span at bounding box center [80, 127] width 5 height 5
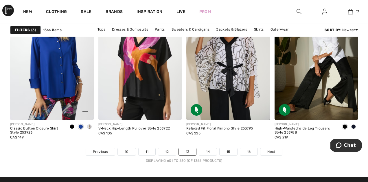
click at [73, 127] on span at bounding box center [72, 127] width 5 height 5
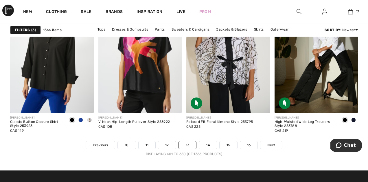
scroll to position [2374, 0]
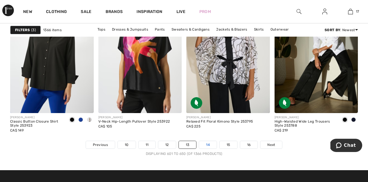
click at [209, 145] on link "14" at bounding box center [208, 145] width 18 height 8
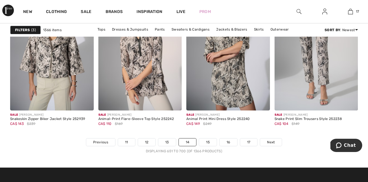
scroll to position [2378, 0]
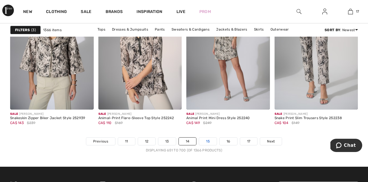
click at [208, 144] on link "15" at bounding box center [208, 142] width 18 height 8
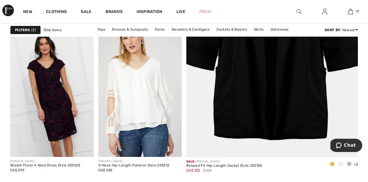
scroll to position [213, 0]
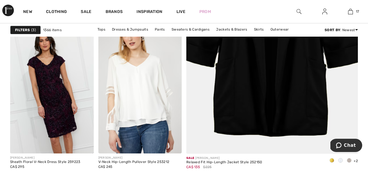
click at [331, 160] on span at bounding box center [331, 160] width 5 height 5
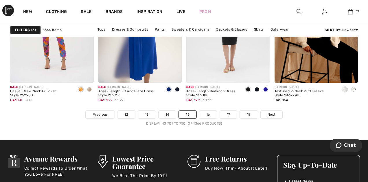
scroll to position [2406, 0]
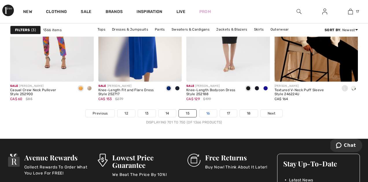
click at [210, 115] on link "16" at bounding box center [208, 114] width 18 height 8
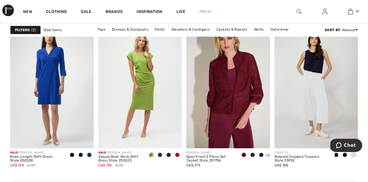
scroll to position [1769, 0]
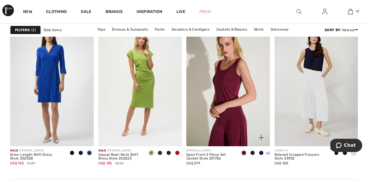
click at [225, 125] on img at bounding box center [228, 83] width 84 height 125
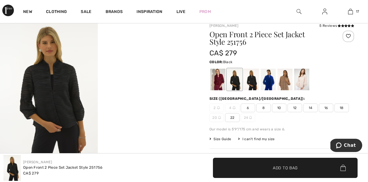
scroll to position [40, 0]
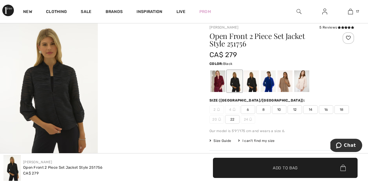
click at [233, 81] on div at bounding box center [234, 82] width 15 height 22
click at [215, 78] on div at bounding box center [217, 82] width 15 height 22
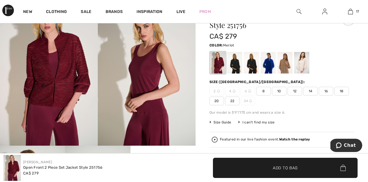
scroll to position [60, 0]
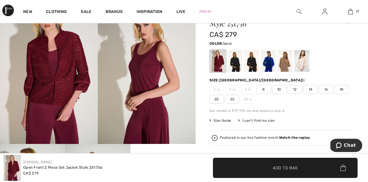
click at [286, 62] on div at bounding box center [284, 61] width 15 height 22
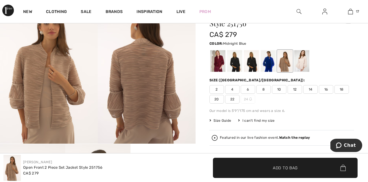
click at [247, 64] on div at bounding box center [251, 61] width 15 height 22
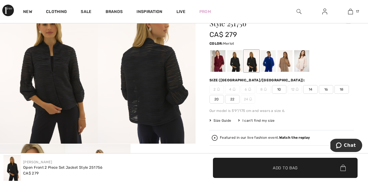
click at [218, 58] on div at bounding box center [217, 61] width 15 height 22
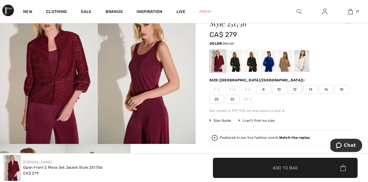
click at [230, 100] on span "22" at bounding box center [232, 99] width 14 height 9
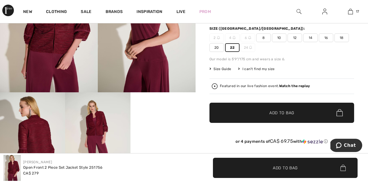
scroll to position [110, 0]
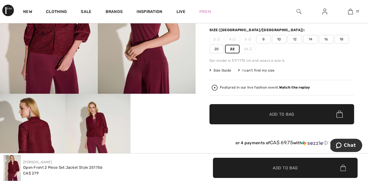
click at [288, 90] on div "Featured in our live fashion event. Watch the replay" at bounding box center [282, 88] width 140 height 6
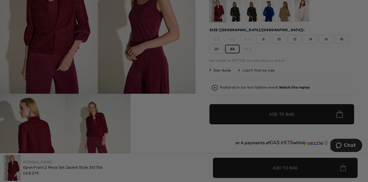
scroll to position [0, 0]
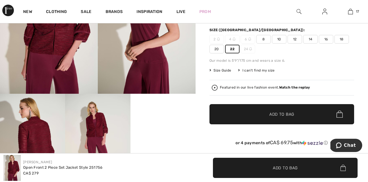
click at [278, 114] on span "Add to Bag" at bounding box center [281, 114] width 25 height 6
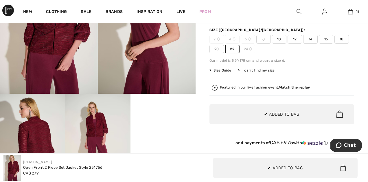
scroll to position [739, 0]
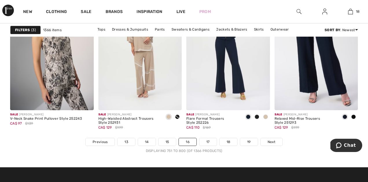
scroll to position [2380, 0]
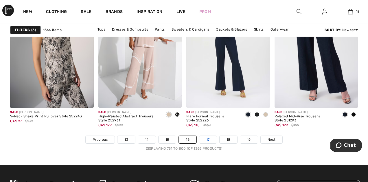
click at [208, 139] on link "17" at bounding box center [207, 140] width 17 height 8
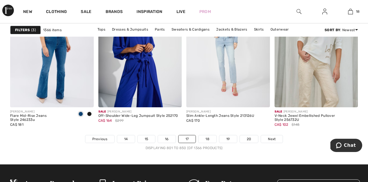
scroll to position [2383, 0]
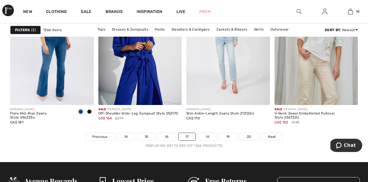
click at [207, 137] on link "18" at bounding box center [207, 137] width 18 height 8
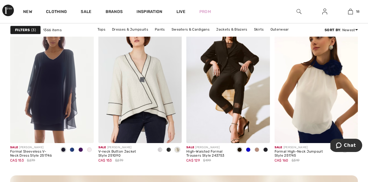
scroll to position [1073, 0]
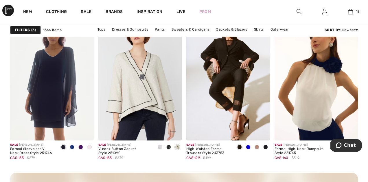
click at [170, 122] on div at bounding box center [169, 129] width 24 height 24
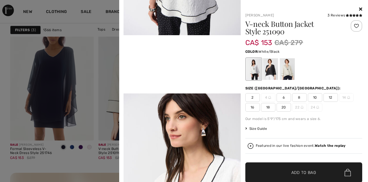
scroll to position [315, 0]
click at [286, 68] on div at bounding box center [286, 69] width 15 height 22
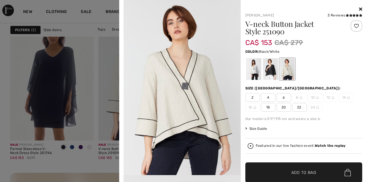
click at [274, 68] on div at bounding box center [269, 69] width 15 height 22
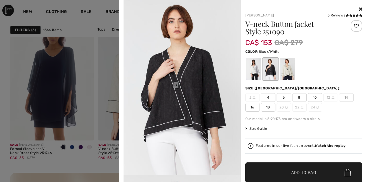
click at [271, 68] on div at bounding box center [269, 69] width 15 height 22
click at [359, 8] on icon at bounding box center [360, 9] width 3 height 5
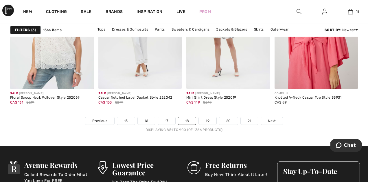
scroll to position [2412, 0]
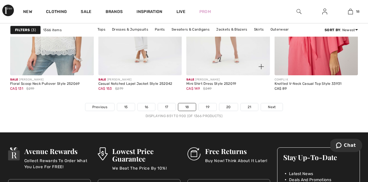
click at [207, 103] on div "Sale JOSEPH RIBKOFF Mini Shirt Dress Style 252019 CA$ 149 $249" at bounding box center [228, 89] width 84 height 28
click at [207, 107] on link "19" at bounding box center [208, 107] width 18 height 8
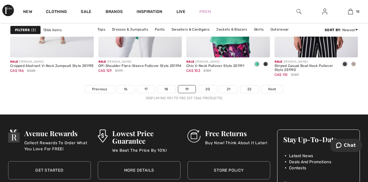
scroll to position [2431, 0]
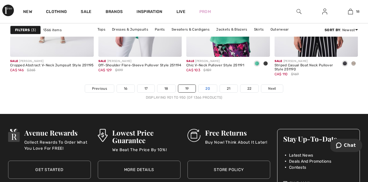
click at [212, 87] on link "20" at bounding box center [207, 89] width 18 height 8
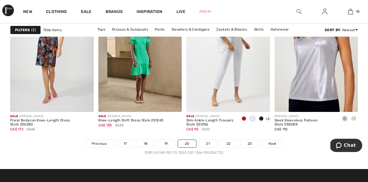
scroll to position [2376, 0]
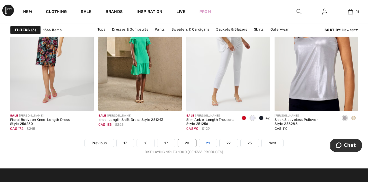
click at [208, 146] on link "21" at bounding box center [208, 144] width 18 height 8
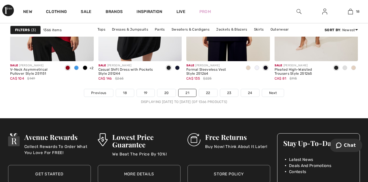
scroll to position [2427, 0]
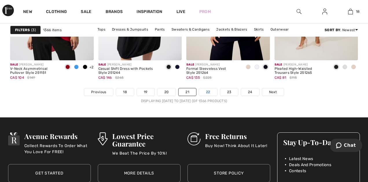
click at [210, 92] on link "22" at bounding box center [208, 92] width 18 height 8
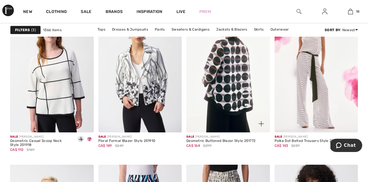
scroll to position [767, 0]
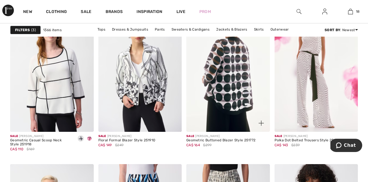
click at [215, 78] on img at bounding box center [228, 69] width 84 height 125
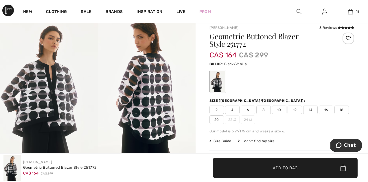
scroll to position [56, 0]
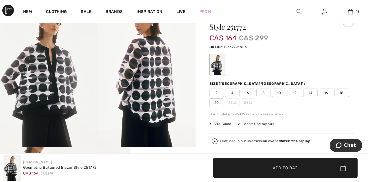
click at [218, 103] on span "20" at bounding box center [216, 103] width 14 height 9
click at [149, 87] on img at bounding box center [147, 74] width 98 height 147
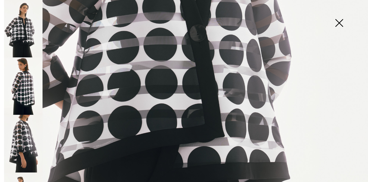
scroll to position [242, 0]
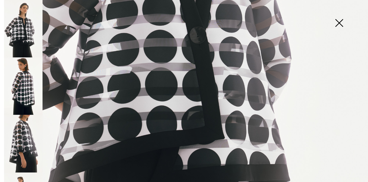
click at [337, 27] on img at bounding box center [338, 24] width 29 height 30
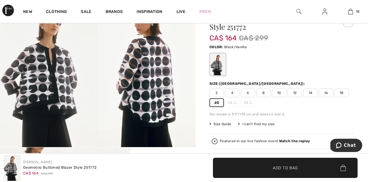
click at [264, 164] on span "✔ Added to Bag Add to Bag" at bounding box center [285, 168] width 144 height 20
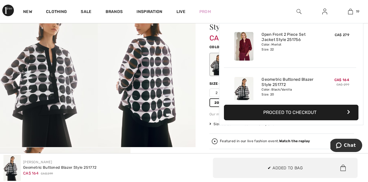
scroll to position [784, 0]
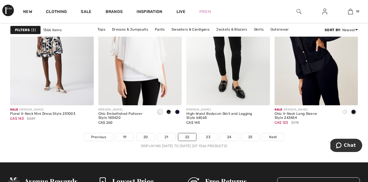
scroll to position [2393, 0]
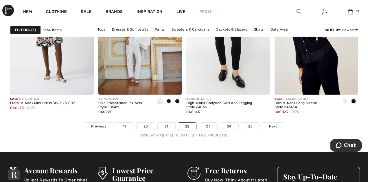
click at [208, 125] on link "23" at bounding box center [208, 127] width 18 height 8
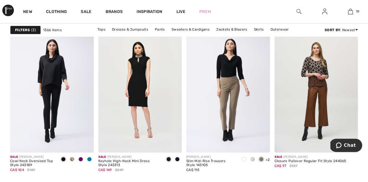
scroll to position [2178, 0]
click at [89, 159] on span at bounding box center [89, 159] width 5 height 5
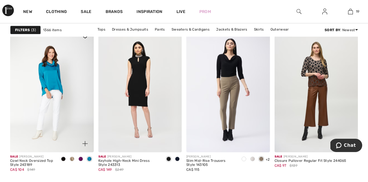
click at [80, 159] on span at bounding box center [80, 159] width 5 height 5
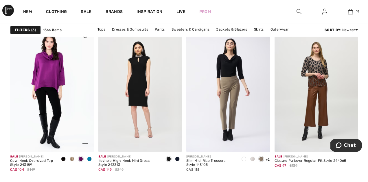
click at [71, 159] on span at bounding box center [72, 159] width 5 height 5
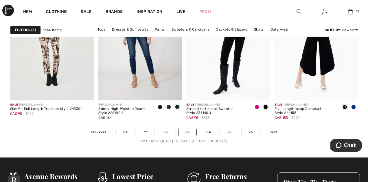
scroll to position [2388, 0]
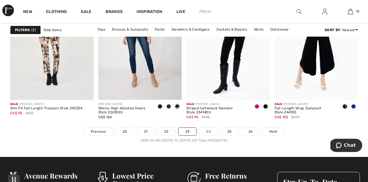
click at [205, 129] on link "24" at bounding box center [208, 132] width 18 height 8
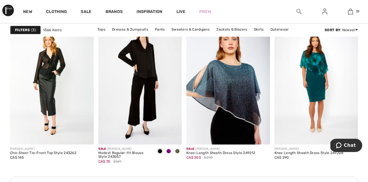
scroll to position [544, 0]
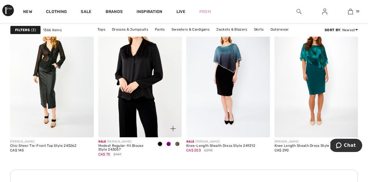
click at [143, 90] on img at bounding box center [140, 74] width 84 height 125
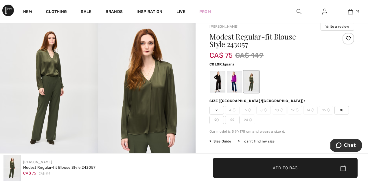
scroll to position [56, 0]
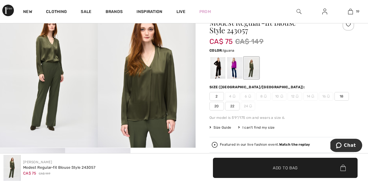
click at [229, 109] on span "22" at bounding box center [232, 106] width 14 height 9
click at [258, 169] on span "✔ Added to Bag Add to Bag" at bounding box center [285, 168] width 144 height 20
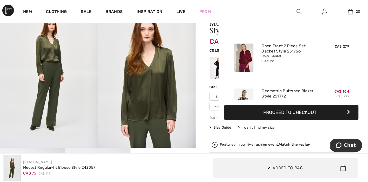
scroll to position [829, 0]
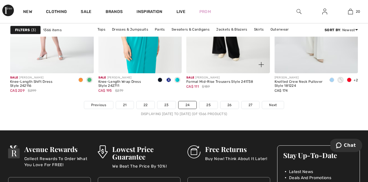
scroll to position [2415, 0]
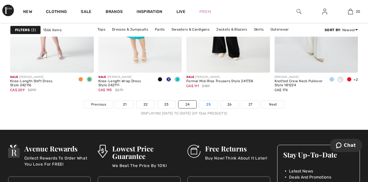
click at [208, 105] on link "25" at bounding box center [208, 105] width 18 height 8
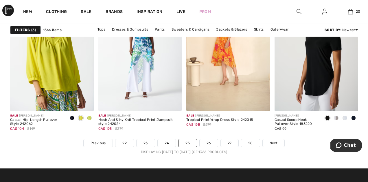
scroll to position [2385, 0]
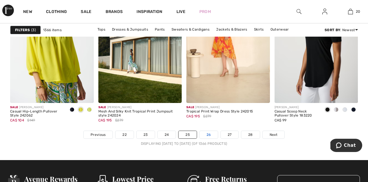
click at [209, 135] on link "26" at bounding box center [208, 135] width 18 height 8
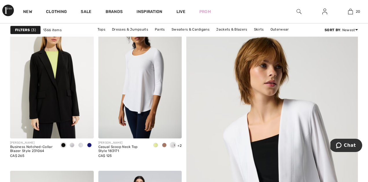
scroll to position [71, 0]
click at [72, 144] on span at bounding box center [72, 145] width 5 height 5
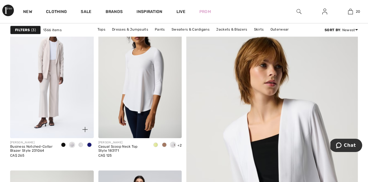
click at [79, 145] on span at bounding box center [80, 145] width 5 height 5
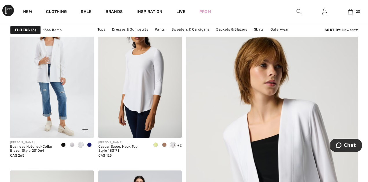
click at [88, 146] on span at bounding box center [89, 145] width 5 height 5
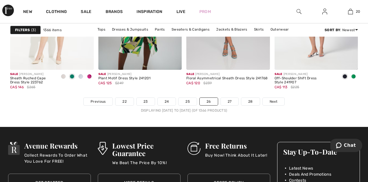
scroll to position [2419, 0]
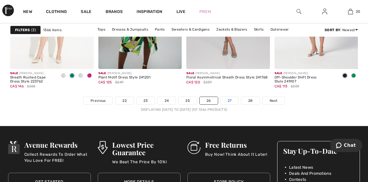
click at [235, 101] on link "27" at bounding box center [229, 101] width 18 height 8
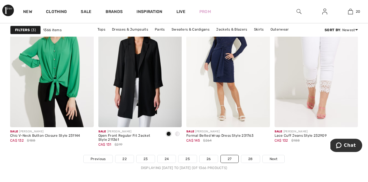
scroll to position [2361, 0]
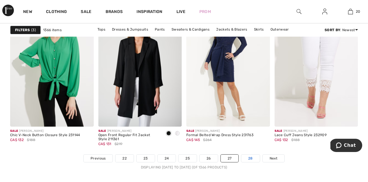
click at [247, 157] on link "28" at bounding box center [250, 159] width 18 height 8
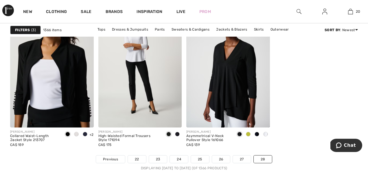
scroll to position [757, 0]
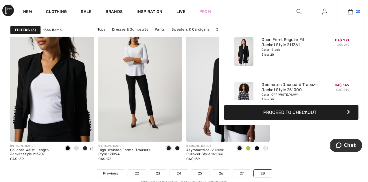
click at [353, 13] on link "20" at bounding box center [350, 11] width 25 height 7
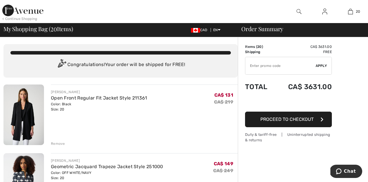
click at [292, 66] on input "TEXT" at bounding box center [280, 65] width 70 height 17
click at [323, 66] on span "Apply" at bounding box center [321, 65] width 12 height 5
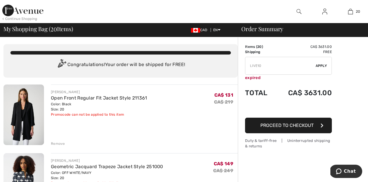
click at [264, 69] on input "TEXT" at bounding box center [280, 65] width 70 height 17
click at [318, 71] on div "✔ Apply Remove" at bounding box center [288, 66] width 87 height 18
click at [322, 65] on span "Apply" at bounding box center [321, 65] width 12 height 5
click at [262, 66] on input "TEXT" at bounding box center [280, 65] width 70 height 17
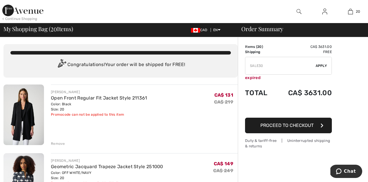
click at [262, 66] on input "TEXT" at bounding box center [280, 65] width 70 height 17
type input "SALEAVENUE"
click at [322, 65] on span "Apply" at bounding box center [321, 65] width 12 height 5
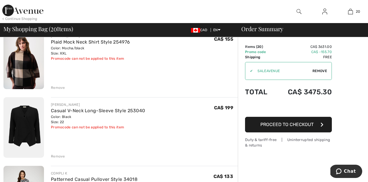
scroll to position [470, 0]
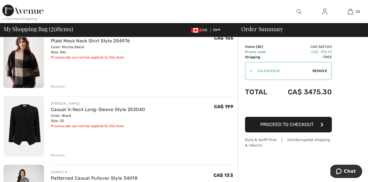
click at [23, 122] on img at bounding box center [23, 126] width 40 height 61
click at [60, 155] on div "Remove" at bounding box center [58, 155] width 14 height 5
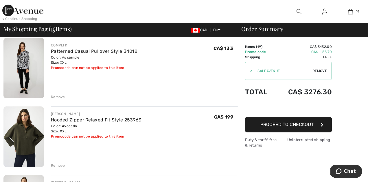
scroll to position [526, 0]
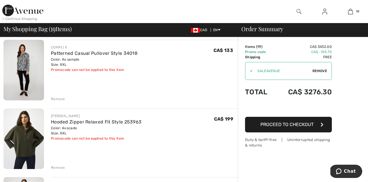
click at [31, 69] on img at bounding box center [23, 70] width 40 height 61
click at [61, 99] on div "Remove" at bounding box center [58, 99] width 14 height 5
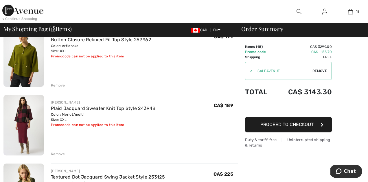
scroll to position [816, 0]
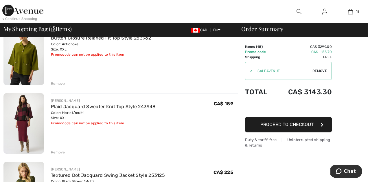
click at [21, 109] on img at bounding box center [23, 123] width 40 height 61
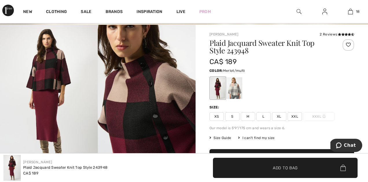
scroll to position [34, 0]
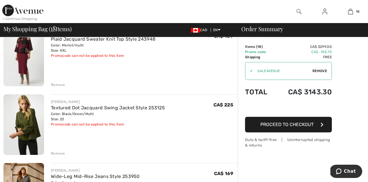
scroll to position [885, 0]
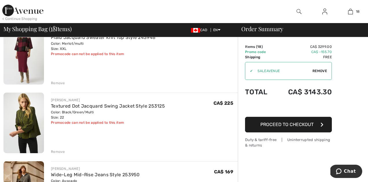
click at [58, 152] on div "Remove" at bounding box center [58, 151] width 14 height 5
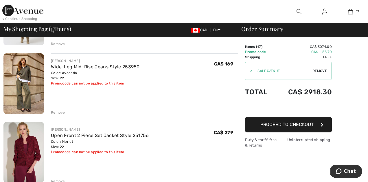
scroll to position [929, 0]
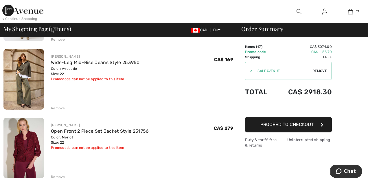
click at [55, 106] on div "Remove" at bounding box center [58, 108] width 14 height 5
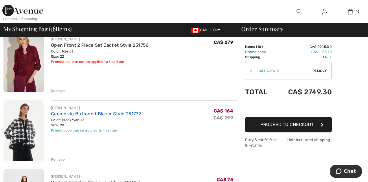
scroll to position [943, 0]
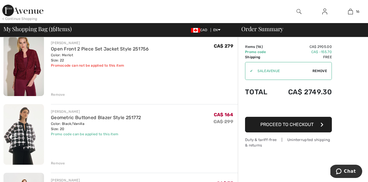
click at [56, 164] on div "Remove" at bounding box center [58, 163] width 14 height 5
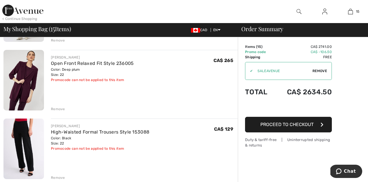
scroll to position [642, 0]
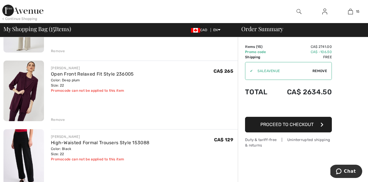
click at [57, 119] on div "Remove" at bounding box center [58, 119] width 14 height 5
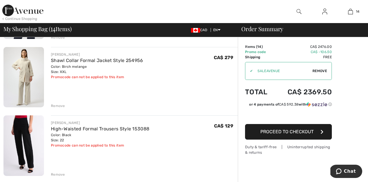
scroll to position [586, 0]
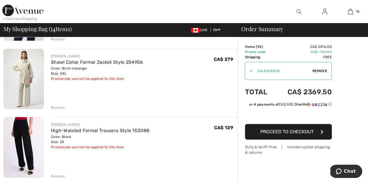
click at [54, 107] on div "Remove" at bounding box center [58, 107] width 14 height 5
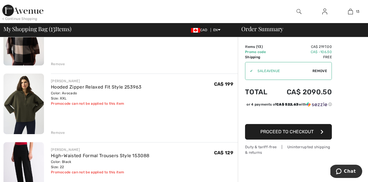
scroll to position [493, 0]
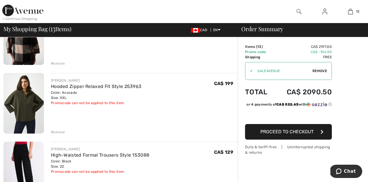
click at [58, 133] on div "Remove" at bounding box center [58, 132] width 14 height 5
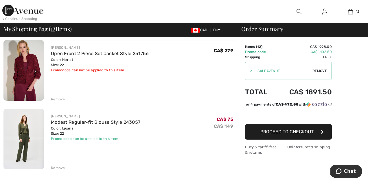
scroll to position [728, 0]
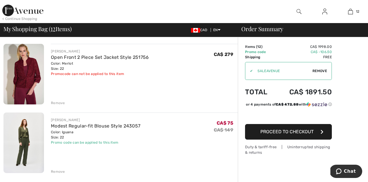
click at [57, 172] on div "Remove" at bounding box center [58, 171] width 14 height 5
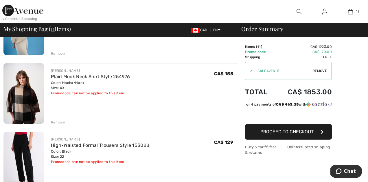
scroll to position [433, 0]
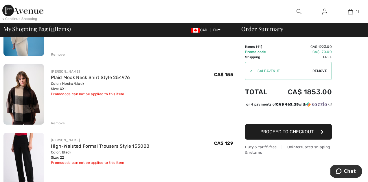
click at [55, 123] on div "Remove" at bounding box center [58, 123] width 14 height 5
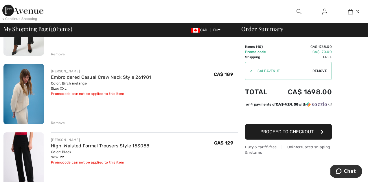
scroll to position [360, 0]
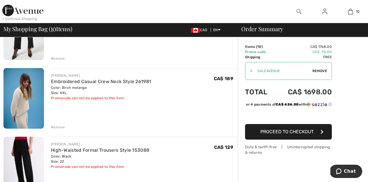
click at [56, 127] on div "Remove" at bounding box center [58, 127] width 14 height 5
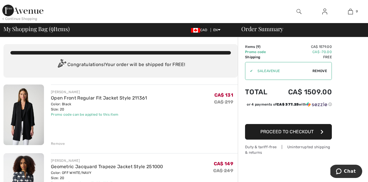
scroll to position [1, 0]
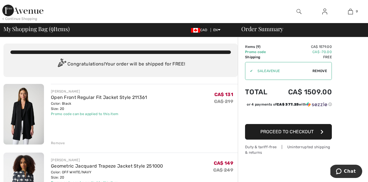
click at [17, 111] on img at bounding box center [23, 114] width 40 height 61
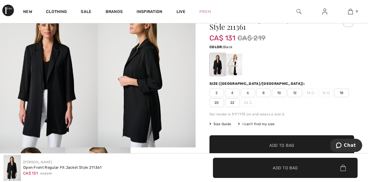
scroll to position [57, 0]
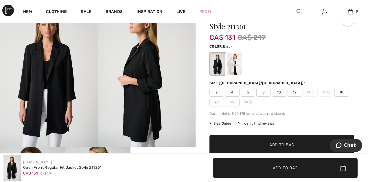
click at [230, 104] on span "22" at bounding box center [232, 102] width 14 height 9
click at [244, 144] on span "✔ Added to Bag Add to Bag" at bounding box center [281, 145] width 144 height 20
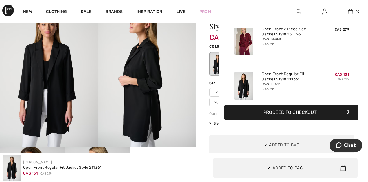
scroll to position [379, 0]
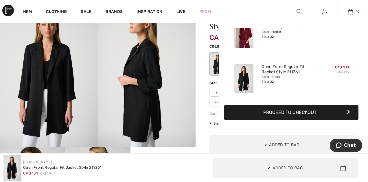
click at [349, 10] on img at bounding box center [350, 11] width 5 height 7
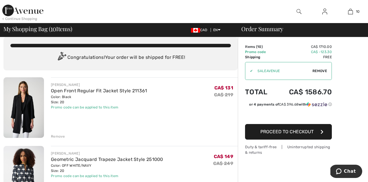
scroll to position [8, 0]
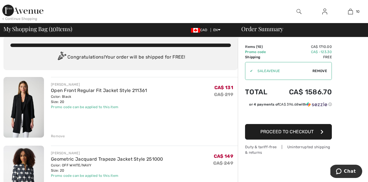
click at [60, 137] on div "Remove" at bounding box center [58, 136] width 14 height 5
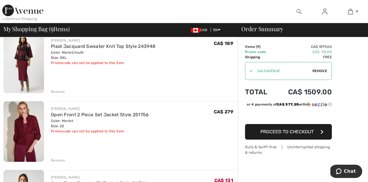
scroll to position [466, 0]
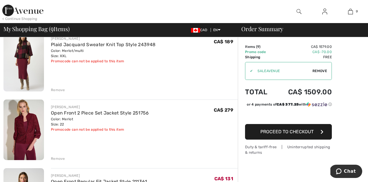
click at [23, 57] on img at bounding box center [23, 61] width 40 height 61
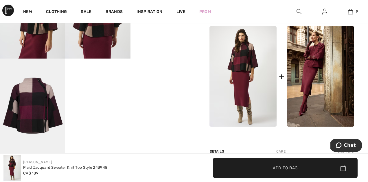
scroll to position [265, 0]
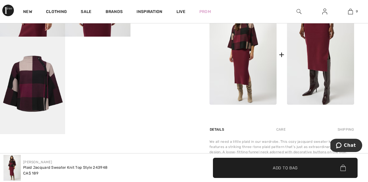
click at [301, 69] on img at bounding box center [320, 54] width 67 height 101
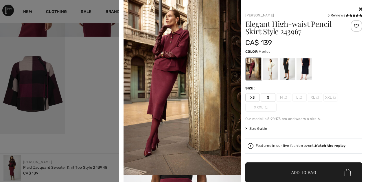
click at [250, 71] on div at bounding box center [253, 69] width 15 height 22
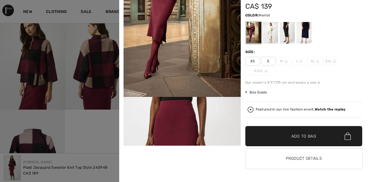
scroll to position [0, 0]
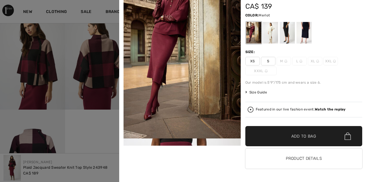
click at [305, 34] on div at bounding box center [303, 33] width 15 height 22
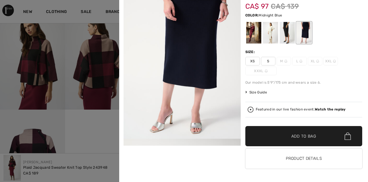
click at [284, 38] on div at bounding box center [286, 33] width 15 height 22
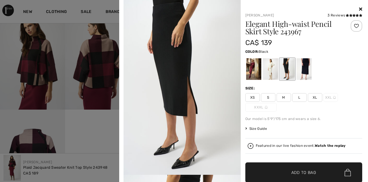
click at [362, 8] on div "Joseph Ribkoff 3 Reviews 3 Reviews Elegant High-waist Pencil Skirt Style 243967…" at bounding box center [243, 109] width 244 height 219
click at [360, 10] on icon at bounding box center [360, 9] width 3 height 5
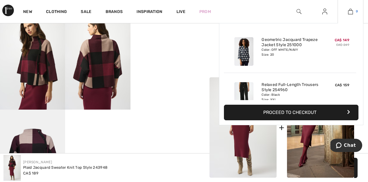
click at [351, 10] on img at bounding box center [350, 11] width 5 height 7
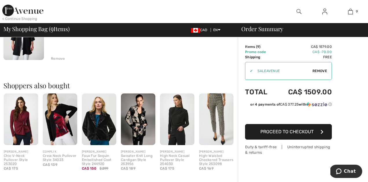
scroll to position [634, 0]
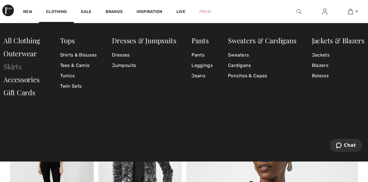
click at [18, 67] on link "Skirts" at bounding box center [12, 66] width 18 height 9
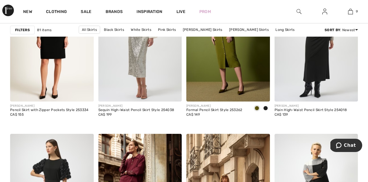
scroll to position [997, 0]
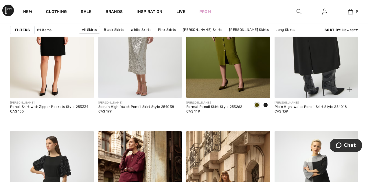
click at [314, 67] on img at bounding box center [316, 35] width 84 height 125
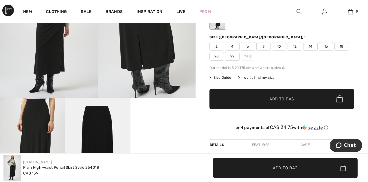
scroll to position [105, 0]
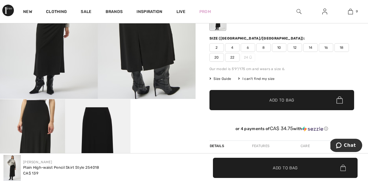
click at [233, 56] on span "22" at bounding box center [232, 57] width 14 height 9
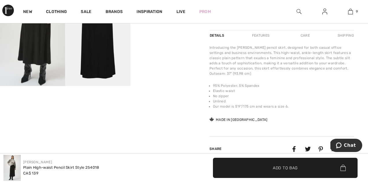
scroll to position [220, 0]
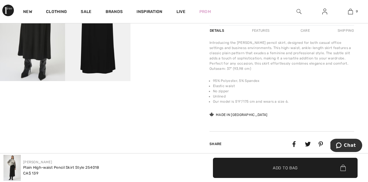
click at [260, 169] on span "✔ Added to Bag" at bounding box center [276, 168] width 35 height 6
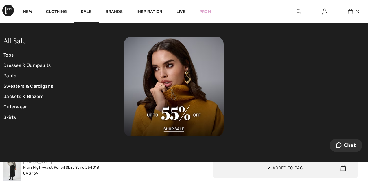
scroll to position [379, 0]
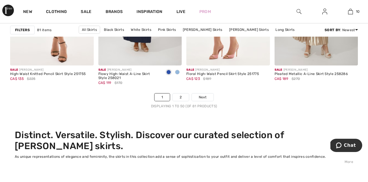
scroll to position [2445, 0]
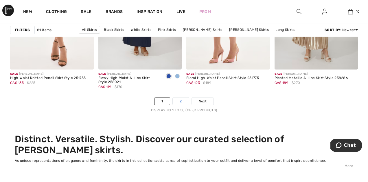
click at [181, 103] on link "2" at bounding box center [181, 102] width 16 height 8
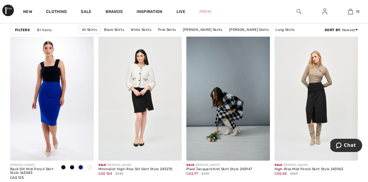
scroll to position [943, 0]
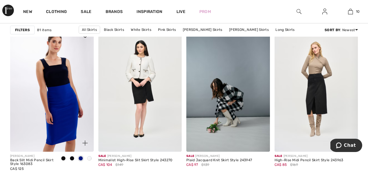
click at [66, 75] on img at bounding box center [52, 89] width 84 height 125
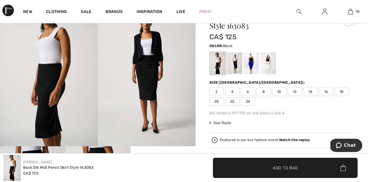
scroll to position [60, 0]
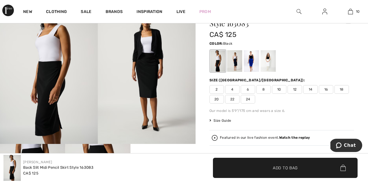
click at [232, 96] on span "22" at bounding box center [232, 99] width 14 height 9
click at [252, 166] on span "✔ Added to Bag Add to Bag" at bounding box center [285, 168] width 144 height 20
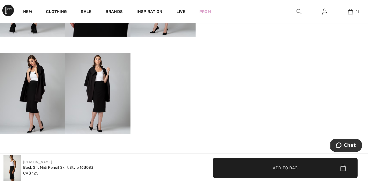
scroll to position [288, 0]
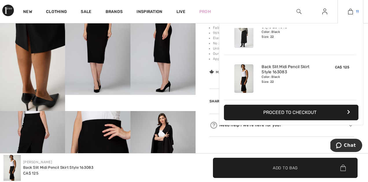
click at [348, 15] on img at bounding box center [350, 11] width 5 height 7
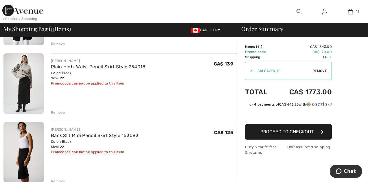
scroll to position [651, 0]
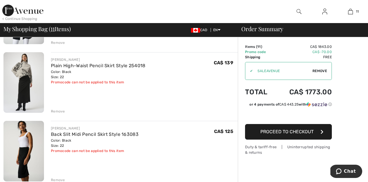
click at [55, 111] on div "Remove" at bounding box center [58, 111] width 14 height 5
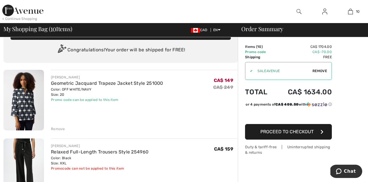
scroll to position [15, 0]
click at [59, 130] on div "Remove" at bounding box center [58, 128] width 14 height 5
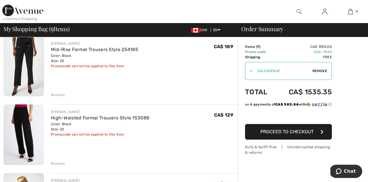
scroll to position [183, 0]
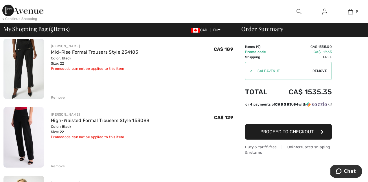
click at [57, 98] on div "Remove" at bounding box center [58, 97] width 14 height 5
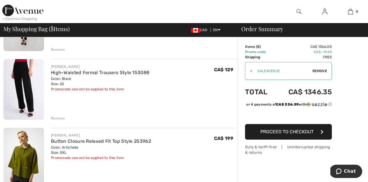
scroll to position [171, 0]
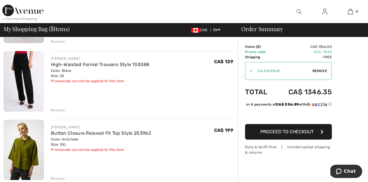
click at [21, 86] on img at bounding box center [23, 81] width 40 height 61
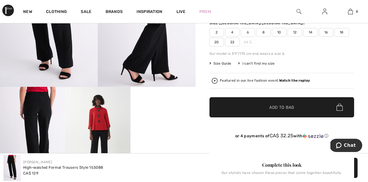
scroll to position [117, 0]
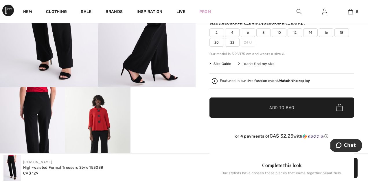
click at [216, 82] on img at bounding box center [215, 81] width 6 height 6
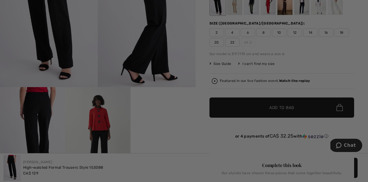
scroll to position [0, 0]
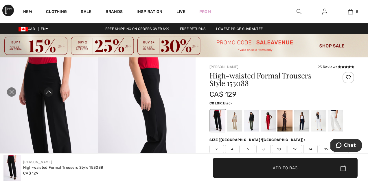
click at [50, 95] on icon "Expand to full player view" at bounding box center [49, 92] width 6 height 6
click at [12, 90] on icon "Close live curation" at bounding box center [11, 92] width 7 height 7
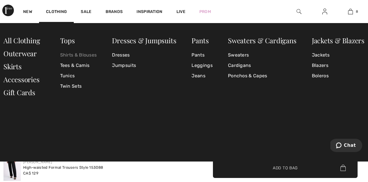
click at [74, 53] on link "Shirts & Blouses" at bounding box center [78, 55] width 37 height 10
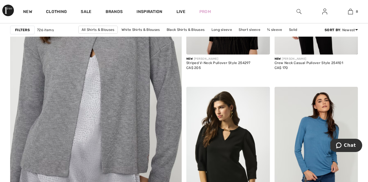
scroll to position [1410, 0]
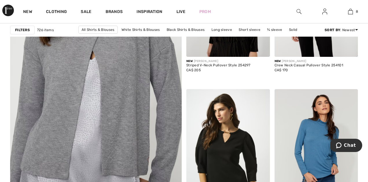
click at [101, 123] on img at bounding box center [96, 86] width 206 height 308
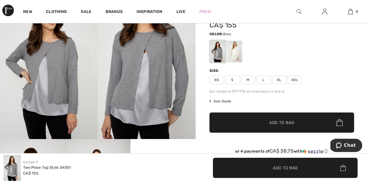
scroll to position [65, 0]
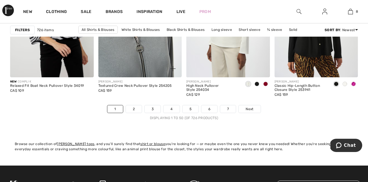
scroll to position [2436, 0]
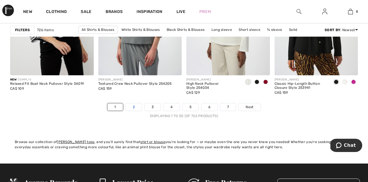
click at [131, 105] on link "2" at bounding box center [134, 107] width 16 height 8
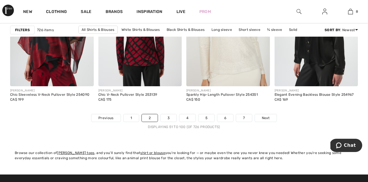
scroll to position [2425, 0]
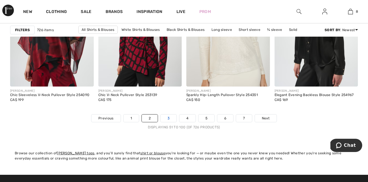
click at [167, 120] on link "3" at bounding box center [168, 119] width 16 height 8
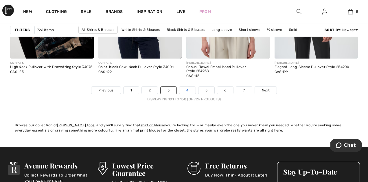
scroll to position [2452, 0]
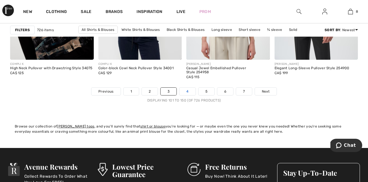
click at [188, 93] on link "4" at bounding box center [187, 92] width 16 height 8
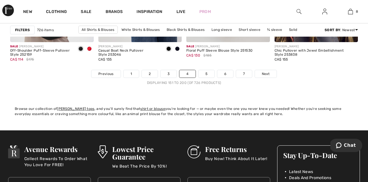
scroll to position [2468, 0]
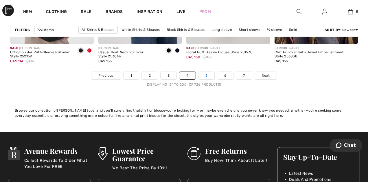
click at [210, 75] on link "5" at bounding box center [206, 76] width 16 height 8
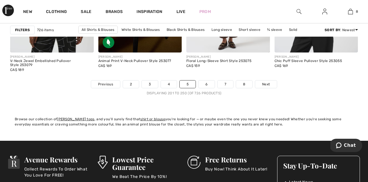
scroll to position [2459, 0]
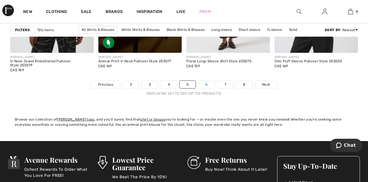
click at [200, 84] on link "6" at bounding box center [206, 85] width 16 height 8
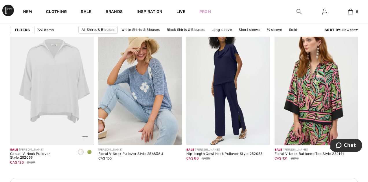
scroll to position [1794, 0]
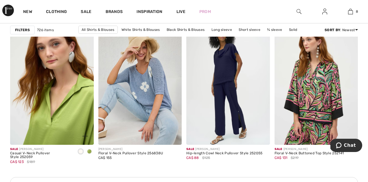
click at [40, 88] on img at bounding box center [52, 82] width 84 height 125
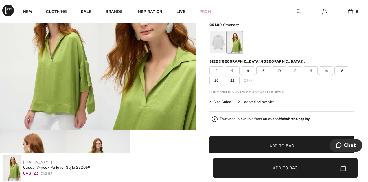
scroll to position [75, 0]
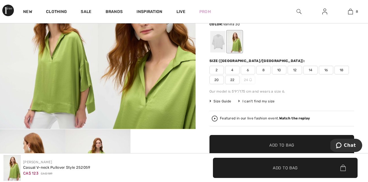
click at [220, 44] on div at bounding box center [217, 42] width 15 height 22
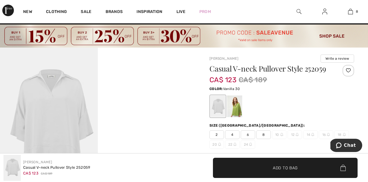
scroll to position [0, 0]
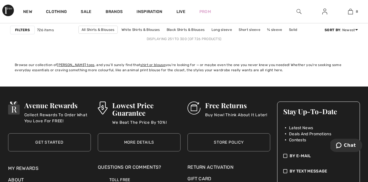
scroll to position [2482, 0]
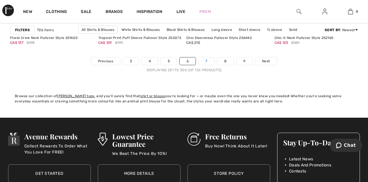
click at [208, 62] on link "7" at bounding box center [206, 62] width 16 height 8
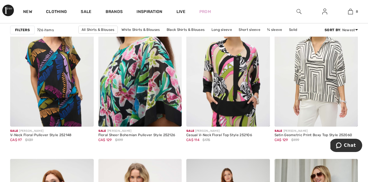
scroll to position [432, 0]
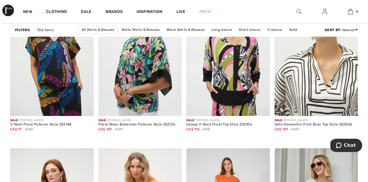
click at [319, 88] on img at bounding box center [316, 53] width 84 height 125
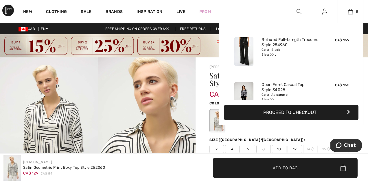
click at [350, 7] on div "8 Added to Bag Joseph Ribkoff Relaxed Full-length Trousers Style 254960 CA$ 159…" at bounding box center [350, 11] width 26 height 23
click at [345, 13] on link "8" at bounding box center [350, 11] width 25 height 7
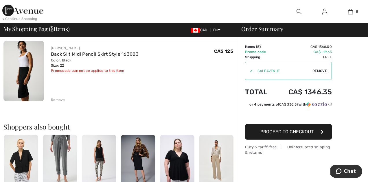
scroll to position [524, 0]
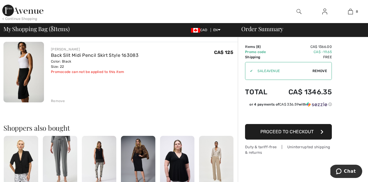
click at [282, 129] on button "Proceed to Checkout" at bounding box center [288, 132] width 87 height 16
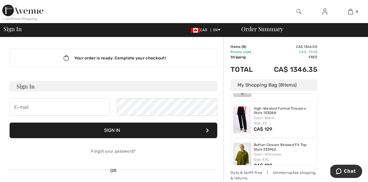
scroll to position [72, 0]
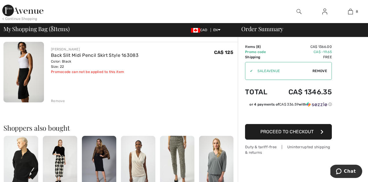
click at [323, 71] on span "Remove" at bounding box center [319, 70] width 14 height 5
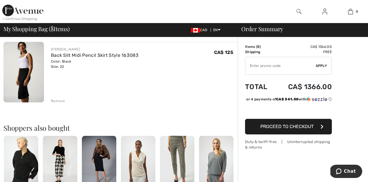
click at [281, 74] on input "TEXT" at bounding box center [280, 65] width 70 height 17
type input "NEW10"
click at [320, 67] on span "Apply" at bounding box center [321, 65] width 12 height 5
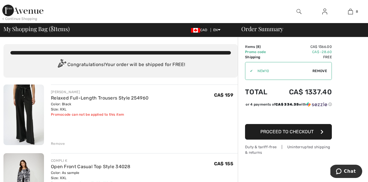
scroll to position [0, 0]
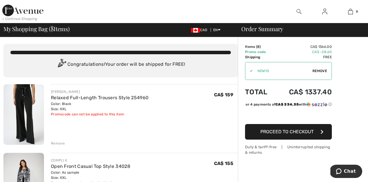
click at [322, 71] on span "Remove" at bounding box center [319, 70] width 14 height 5
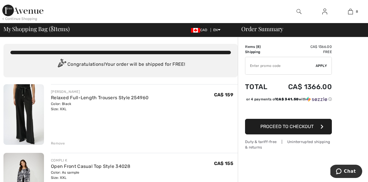
click at [257, 67] on input "TEXT" at bounding box center [280, 65] width 70 height 17
paste input "STYLE25"
type input "STYLE25"
click at [323, 66] on span "Apply" at bounding box center [321, 65] width 12 height 5
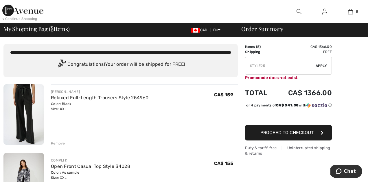
click at [259, 68] on input "TEXT" at bounding box center [280, 65] width 70 height 17
click at [298, 56] on td "✔ Apply Remove Promocode does not exist." at bounding box center [288, 69] width 87 height 29
click at [269, 60] on input "TEXT" at bounding box center [280, 65] width 70 height 17
type input "SALEAVENUE"
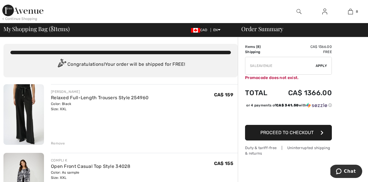
click at [322, 63] on div "✔ Apply Remove" at bounding box center [288, 66] width 87 height 18
click at [324, 64] on span "Apply" at bounding box center [321, 65] width 12 height 5
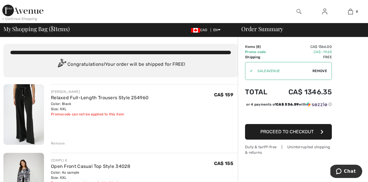
click at [316, 73] on span "Remove" at bounding box center [319, 70] width 14 height 5
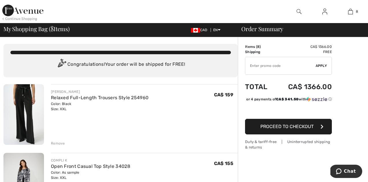
click at [270, 63] on input "TEXT" at bounding box center [280, 65] width 70 height 17
type input "NEW10"
click at [322, 65] on span "Apply" at bounding box center [321, 65] width 12 height 5
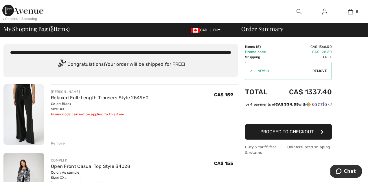
click at [317, 69] on span "Remove" at bounding box center [319, 70] width 14 height 5
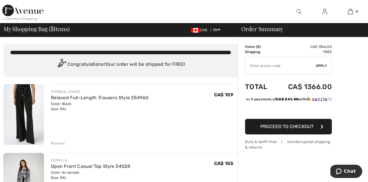
click at [268, 68] on input "TEXT" at bounding box center [280, 65] width 70 height 17
click at [321, 69] on div "✔ Apply Remove" at bounding box center [288, 66] width 87 height 18
click at [321, 67] on span "Apply" at bounding box center [321, 65] width 12 height 5
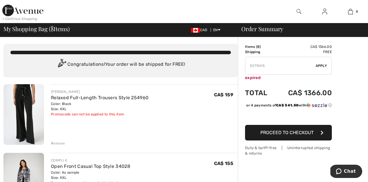
click at [266, 66] on input "TEXT" at bounding box center [280, 65] width 70 height 17
type input "NEW10"
click at [324, 64] on span "Apply" at bounding box center [321, 65] width 12 height 5
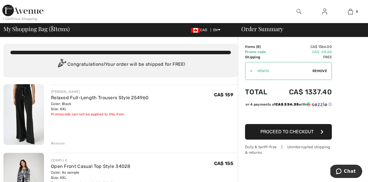
click at [318, 70] on span "Remove" at bounding box center [319, 70] width 14 height 5
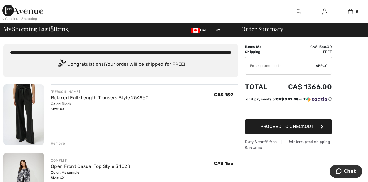
click at [278, 68] on input "TEXT" at bounding box center [280, 65] width 70 height 17
click at [320, 65] on span "Apply" at bounding box center [321, 65] width 12 height 5
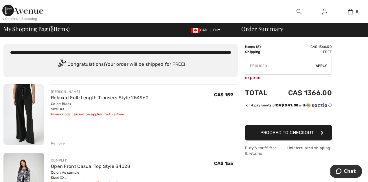
click at [268, 66] on input "TEXT" at bounding box center [280, 65] width 70 height 17
click at [325, 66] on span "Apply" at bounding box center [321, 65] width 12 height 5
click at [270, 64] on input "TEXT" at bounding box center [280, 65] width 70 height 17
type input "N"
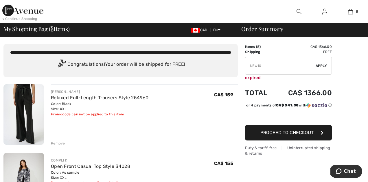
type input "NEW10"
click at [319, 67] on span "Apply" at bounding box center [321, 65] width 12 height 5
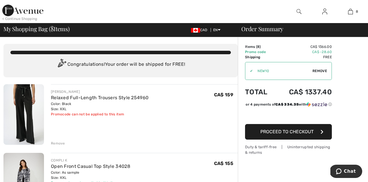
click at [316, 71] on span "Remove" at bounding box center [319, 70] width 14 height 5
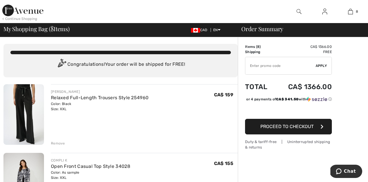
click at [274, 70] on input "TEXT" at bounding box center [280, 65] width 70 height 17
type input "SURPRISE"
click at [327, 63] on div "✔ Apply Remove" at bounding box center [288, 66] width 87 height 18
click at [321, 66] on span "Apply" at bounding box center [321, 65] width 12 height 5
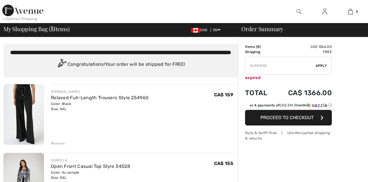
scroll to position [0, 0]
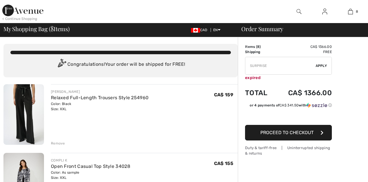
click at [257, 68] on input "TEXT" at bounding box center [280, 65] width 70 height 17
type input "NEW10"
click at [324, 69] on div "✔ Apply Remove" at bounding box center [288, 66] width 87 height 18
click at [323, 65] on span "Apply" at bounding box center [321, 65] width 12 height 5
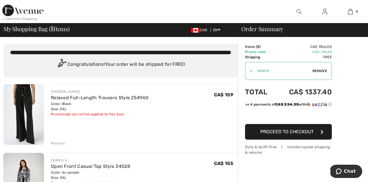
click at [326, 70] on span "Remove" at bounding box center [319, 70] width 14 height 5
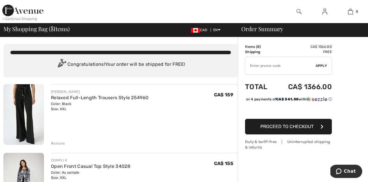
click at [274, 68] on input "TEXT" at bounding box center [280, 65] width 70 height 17
click at [316, 66] on span "Apply" at bounding box center [321, 65] width 12 height 5
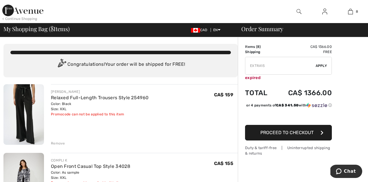
click at [261, 65] on input "TEXT" at bounding box center [280, 65] width 70 height 17
type input "NEW10"
click at [322, 64] on span "Apply" at bounding box center [321, 65] width 12 height 5
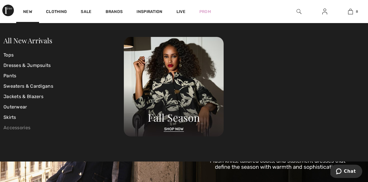
click at [17, 127] on link "Accessories" at bounding box center [63, 128] width 120 height 10
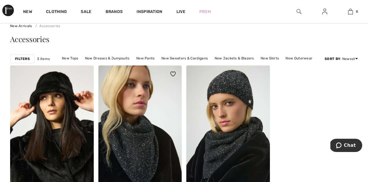
scroll to position [48, 0]
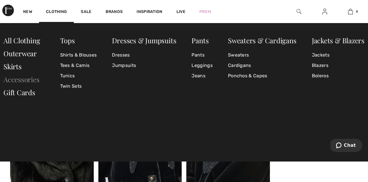
click at [27, 81] on link "Accessories" at bounding box center [21, 79] width 36 height 9
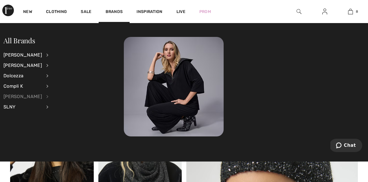
click at [23, 98] on div "[PERSON_NAME]" at bounding box center [22, 97] width 38 height 10
click at [72, 75] on link "Jackets & Blazers" at bounding box center [77, 74] width 43 height 10
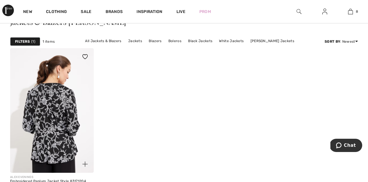
scroll to position [61, 0]
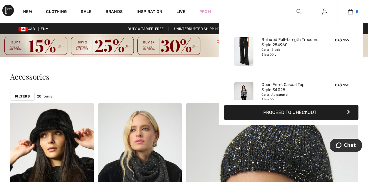
click at [349, 14] on img at bounding box center [350, 11] width 5 height 7
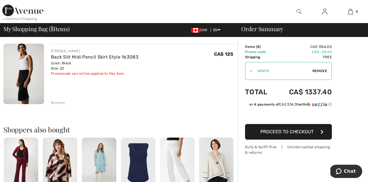
scroll to position [523, 0]
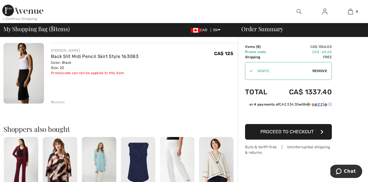
click at [275, 133] on span "Proceed to Checkout" at bounding box center [286, 131] width 53 height 5
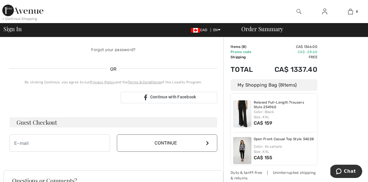
scroll to position [106, 0]
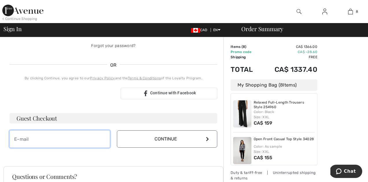
click at [75, 144] on input "email" at bounding box center [60, 139] width 100 height 17
type input "angietarasoff@gmail.com"
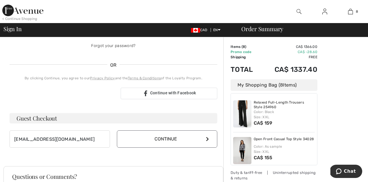
click at [131, 141] on button "Continue" at bounding box center [167, 139] width 100 height 17
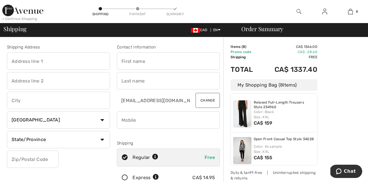
click at [58, 66] on input "text" at bounding box center [58, 61] width 103 height 17
type input "2419 133 Avenue NW"
type input "Unit 15"
type input "[GEOGRAPHIC_DATA]"
select select "AB"
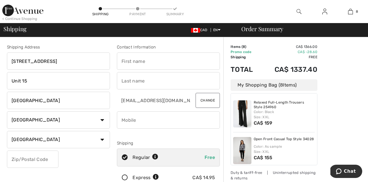
type input "T5A 5A5"
type input "Angie"
type input "Tarasoff"
type input "7808631729"
type input "T5A5A5"
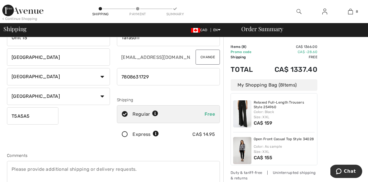
scroll to position [45, 0]
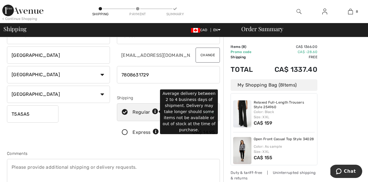
click at [154, 112] on icon at bounding box center [155, 112] width 6 height 6
radio input "true"
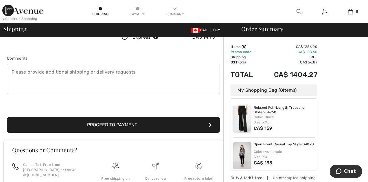
scroll to position [144, 0]
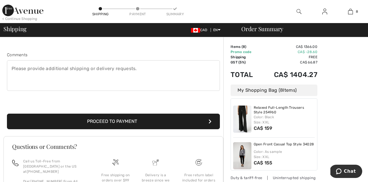
click at [108, 121] on button "Proceed to Payment" at bounding box center [113, 122] width 213 height 16
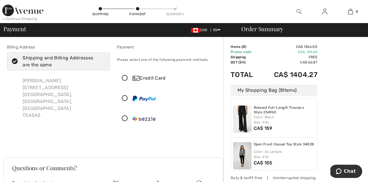
click at [126, 77] on icon at bounding box center [124, 78] width 15 height 6
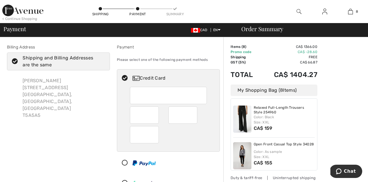
click at [101, 129] on div "Billing Address Shipping and Billing Addresses are the same [PERSON_NAME] [STRE…" at bounding box center [58, 119] width 110 height 151
click at [127, 72] on div "Credit Card" at bounding box center [168, 78] width 102 height 17
click at [137, 164] on img at bounding box center [143, 163] width 23 height 5
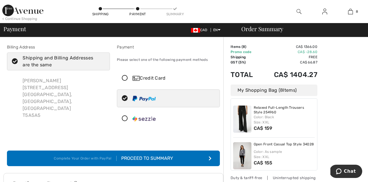
click at [143, 159] on div "Proceed to Summary" at bounding box center [144, 158] width 56 height 7
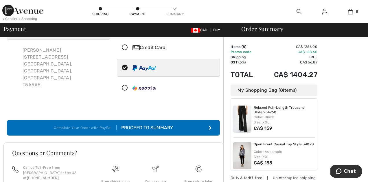
scroll to position [44, 0]
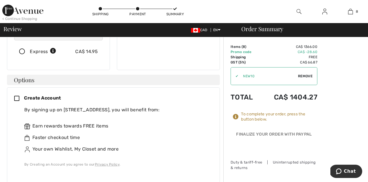
scroll to position [121, 0]
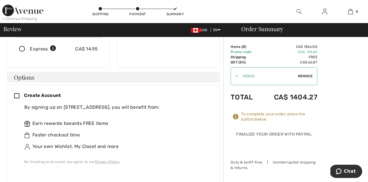
click at [16, 93] on icon at bounding box center [19, 96] width 10 height 6
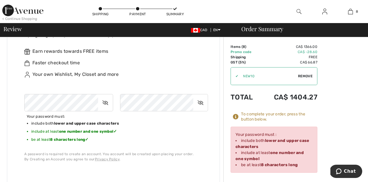
scroll to position [198, 0]
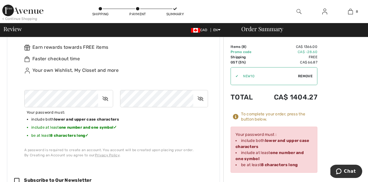
click at [102, 93] on icon at bounding box center [105, 98] width 14 height 13
click at [198, 94] on icon at bounding box center [200, 98] width 14 height 13
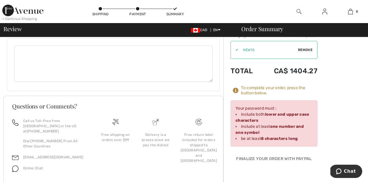
scroll to position [803, 0]
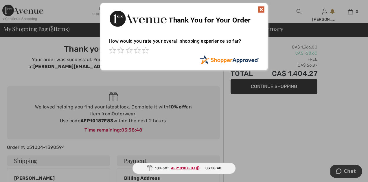
click at [259, 12] on img at bounding box center [260, 9] width 7 height 7
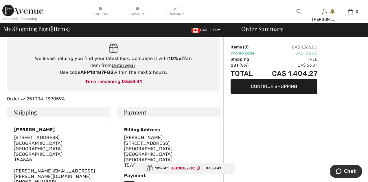
scroll to position [49, 0]
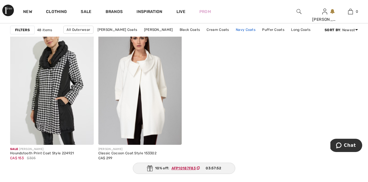
scroll to position [2370, 0]
